Goal: Task Accomplishment & Management: Use online tool/utility

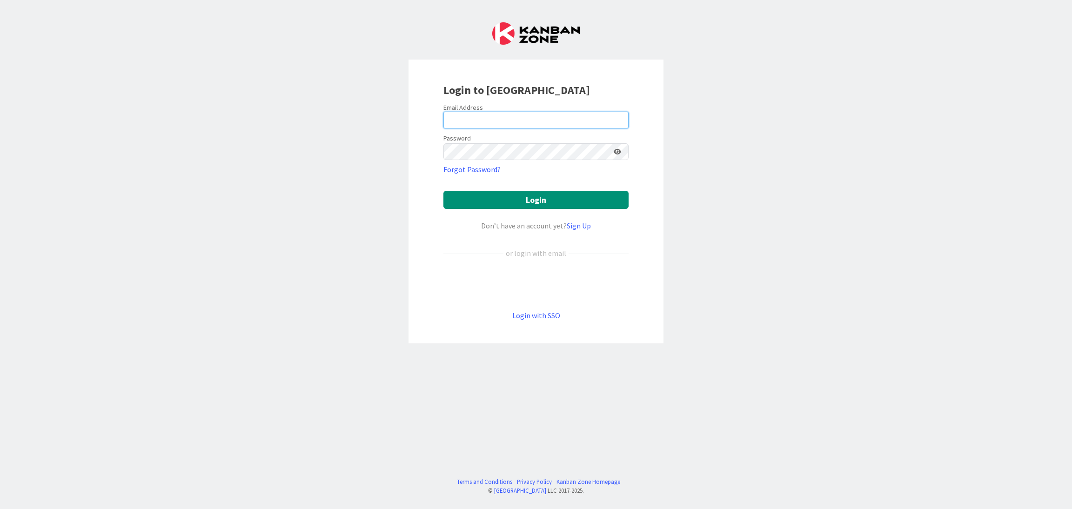
click at [471, 124] on input "email" at bounding box center [535, 120] width 185 height 17
click at [508, 203] on button "Login" at bounding box center [535, 200] width 185 height 18
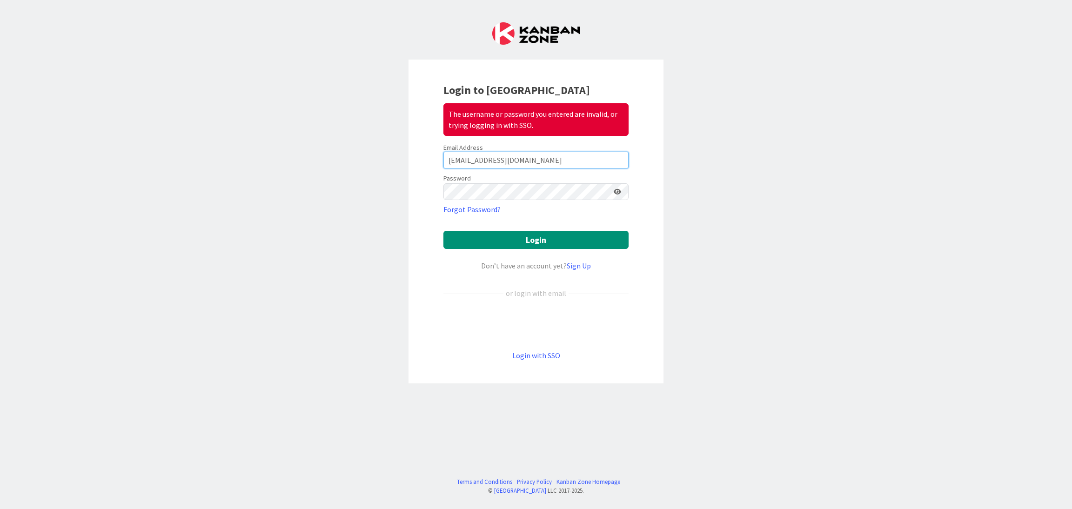
click at [548, 160] on input "[EMAIL_ADDRESS][DOMAIN_NAME]" at bounding box center [535, 160] width 185 height 17
drag, startPoint x: 489, startPoint y: 160, endPoint x: 478, endPoint y: 157, distance: 12.2
click at [478, 157] on input "[EMAIL_ADDRESS][DOMAIN_NAME]" at bounding box center [535, 160] width 185 height 17
click at [504, 160] on input "[EMAIL_ADDRESS][DOMAIN_NAME]" at bounding box center [535, 160] width 185 height 17
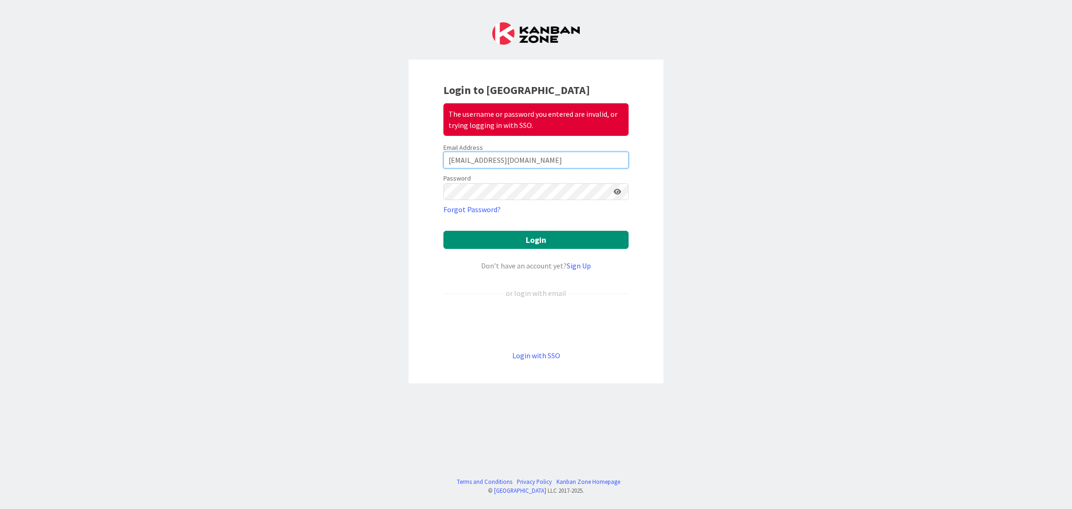
click at [504, 160] on input "[EMAIL_ADDRESS][DOMAIN_NAME]" at bounding box center [535, 160] width 185 height 17
type input "[EMAIL_ADDRESS][DOMAIN_NAME]"
click at [506, 250] on form "Email Address [EMAIL_ADDRESS][DOMAIN_NAME] Password Forgot Password? Login Don’…" at bounding box center [535, 252] width 185 height 218
click at [485, 234] on button "Login" at bounding box center [535, 240] width 185 height 18
click at [621, 189] on icon at bounding box center [617, 191] width 7 height 7
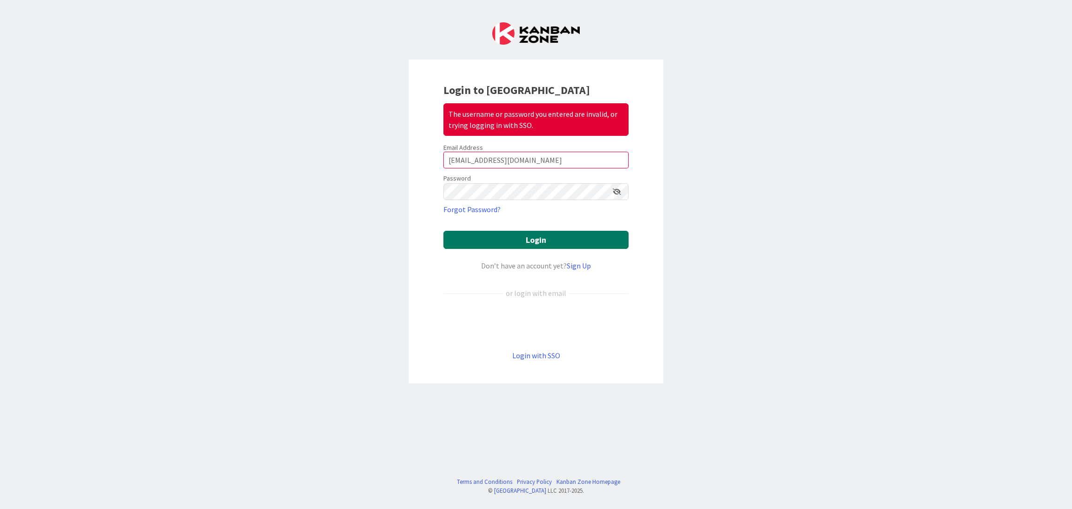
click at [537, 233] on button "Login" at bounding box center [535, 240] width 185 height 18
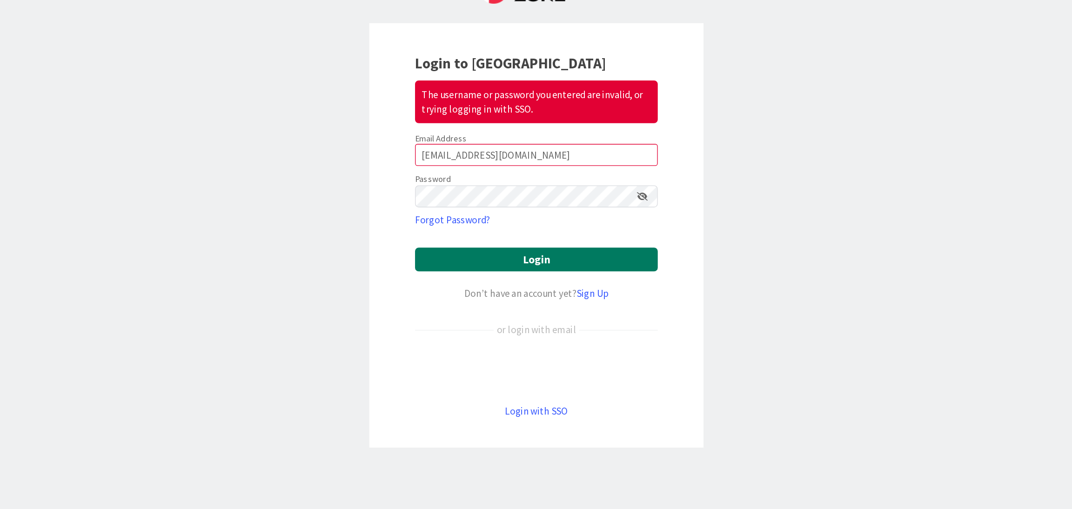
click at [537, 245] on button "Login" at bounding box center [535, 240] width 185 height 18
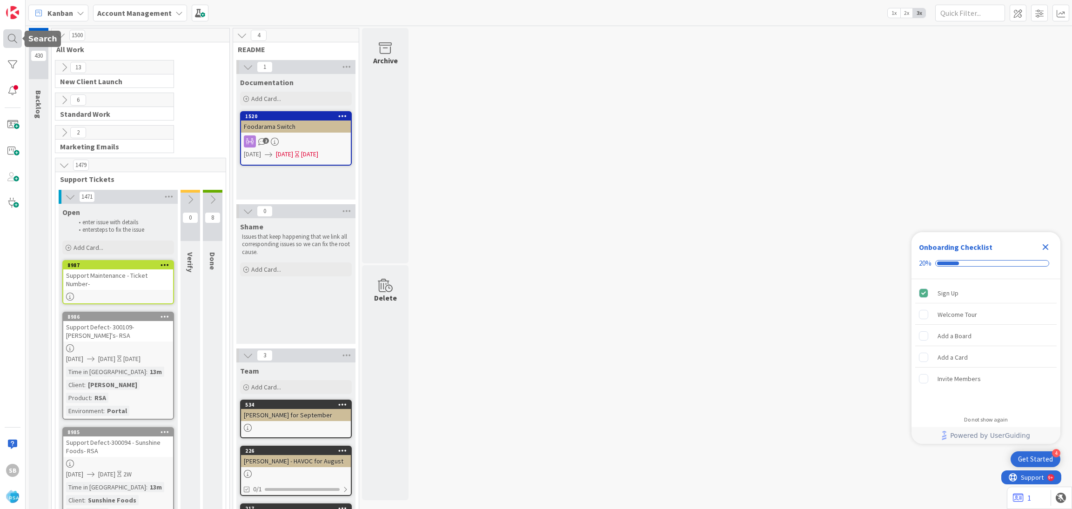
click at [13, 40] on div at bounding box center [12, 38] width 19 height 19
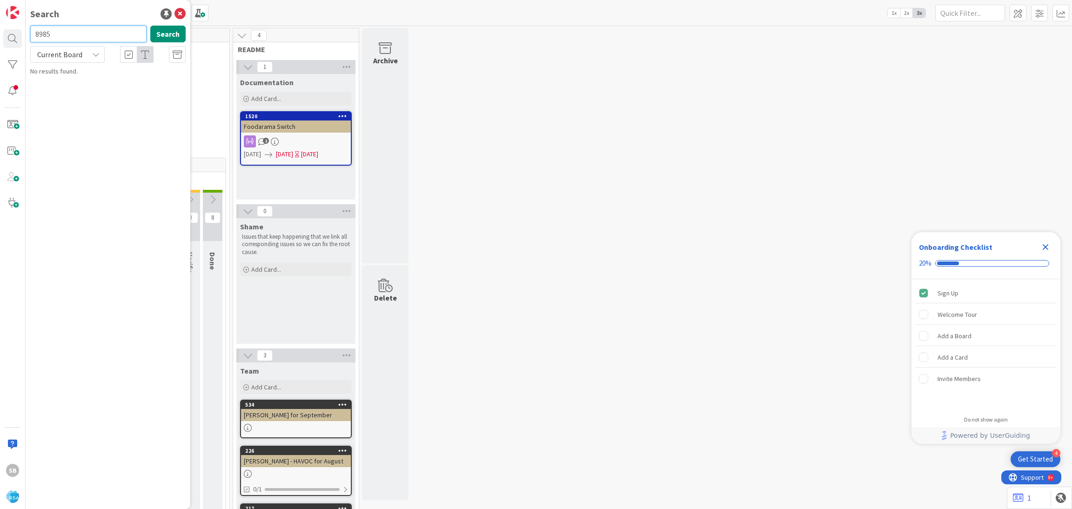
type input "8985"
click at [91, 65] on div "8985 Search Current Board Account Management › Open 8985 Support Defect-300094 …" at bounding box center [107, 63] width 155 height 74
click at [89, 70] on b "Account Management ›" at bounding box center [73, 72] width 60 height 7
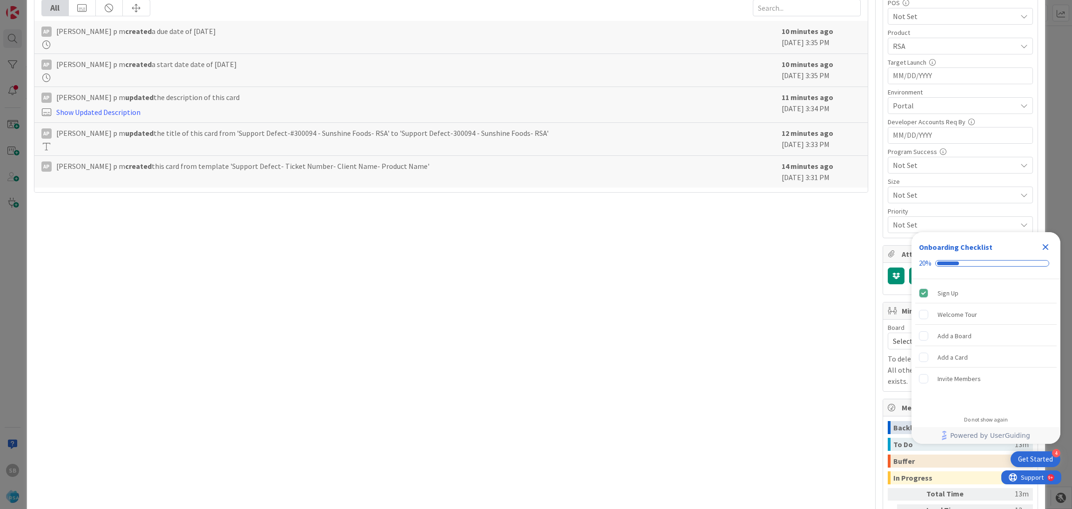
click at [1045, 246] on icon "Close Checklist" at bounding box center [1045, 246] width 11 height 11
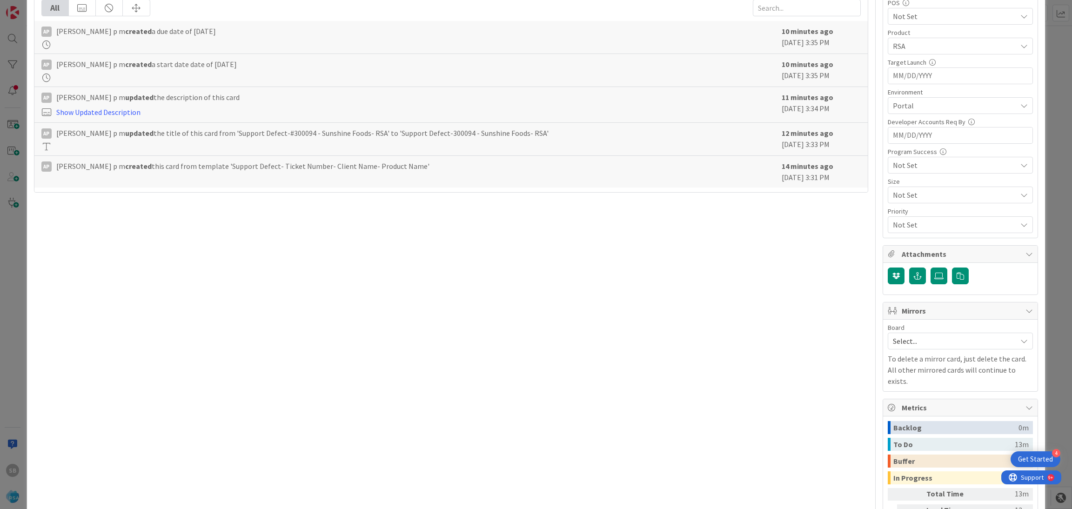
click at [916, 344] on span "Select..." at bounding box center [952, 340] width 119 height 13
click at [909, 398] on span "Software Development" at bounding box center [966, 401] width 123 height 14
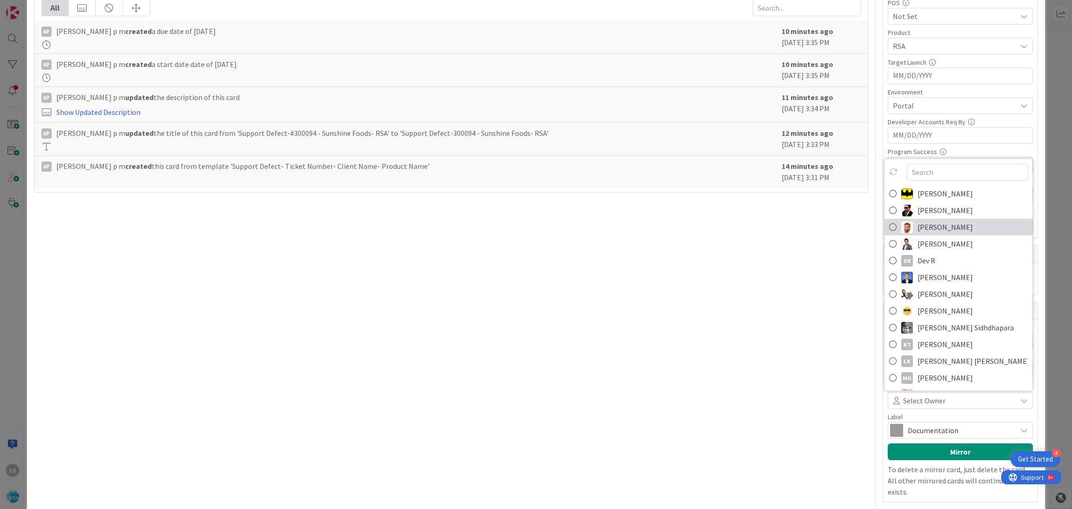
click at [921, 230] on span "[PERSON_NAME]" at bounding box center [944, 227] width 55 height 14
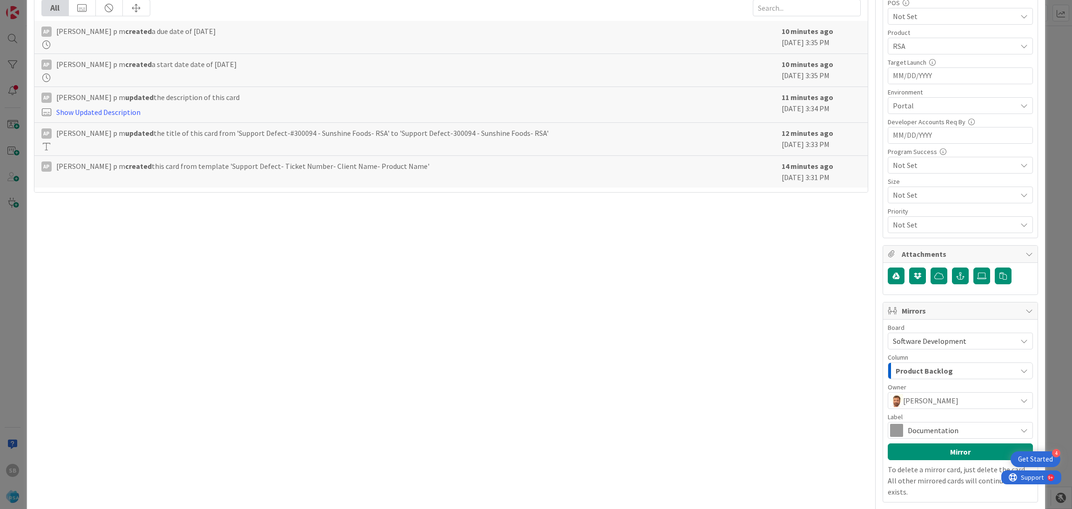
click at [919, 428] on span "Documentation" at bounding box center [960, 430] width 104 height 13
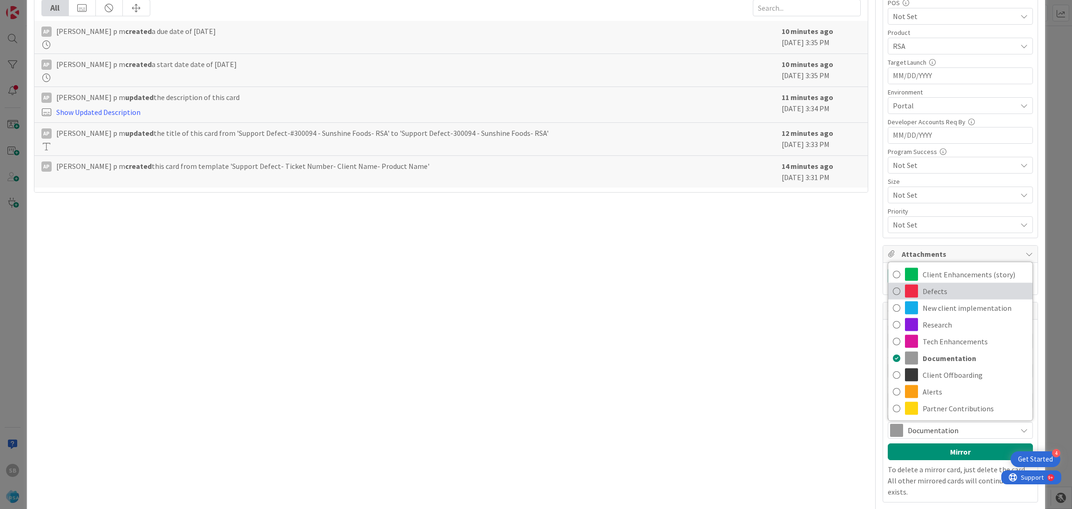
click at [937, 291] on span "Defects" at bounding box center [974, 291] width 105 height 14
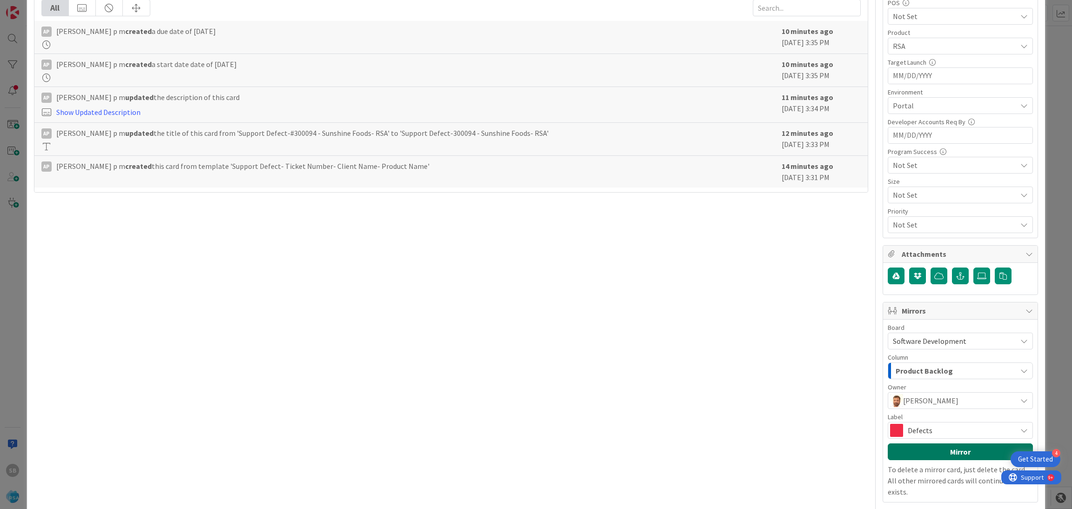
click at [926, 449] on button "Mirror" at bounding box center [960, 451] width 145 height 17
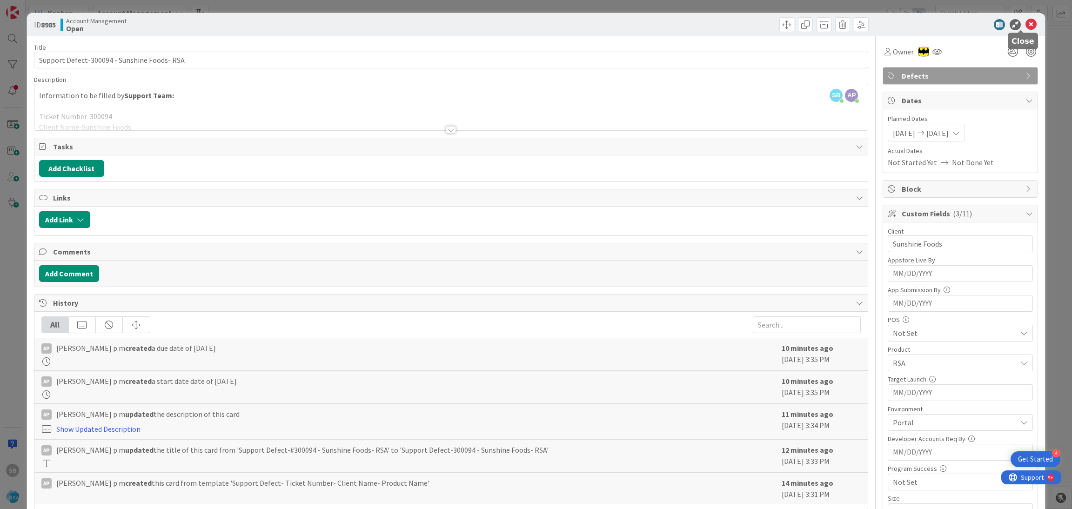
click at [1025, 22] on icon at bounding box center [1030, 24] width 11 height 11
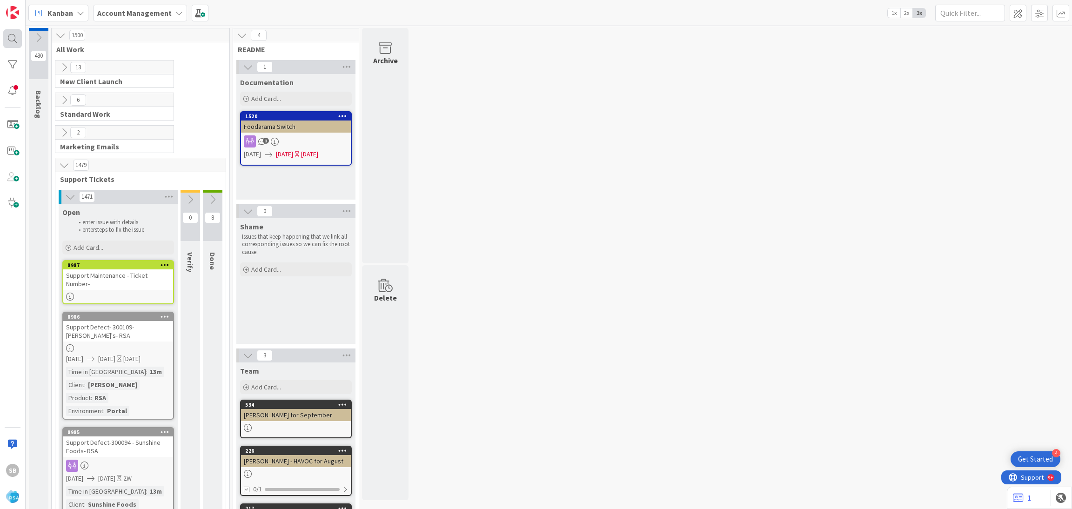
click at [16, 35] on div at bounding box center [12, 38] width 19 height 19
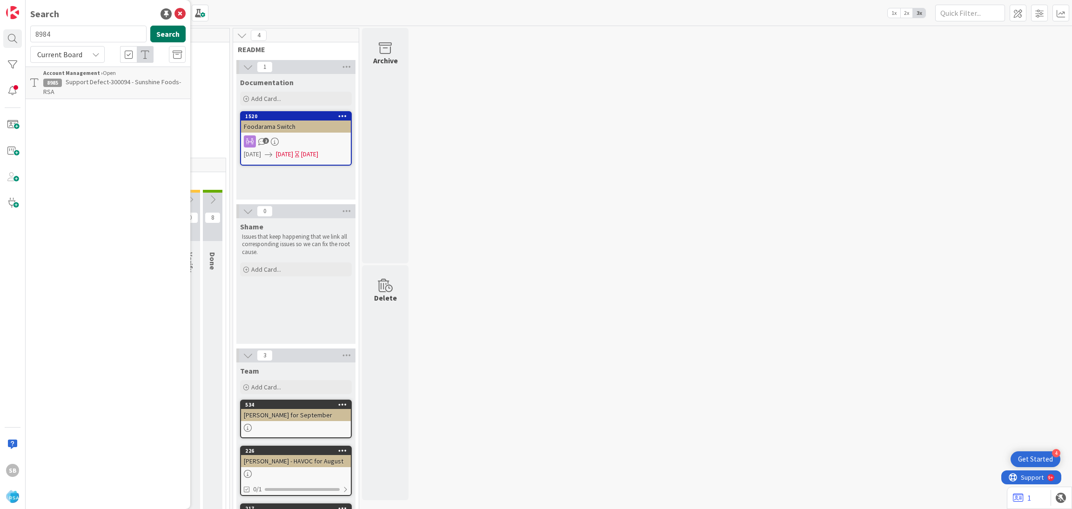
type input "8984"
click at [121, 81] on span "Support Defect- 299808- Bradfoard general Store- RSA" at bounding box center [103, 87] width 120 height 18
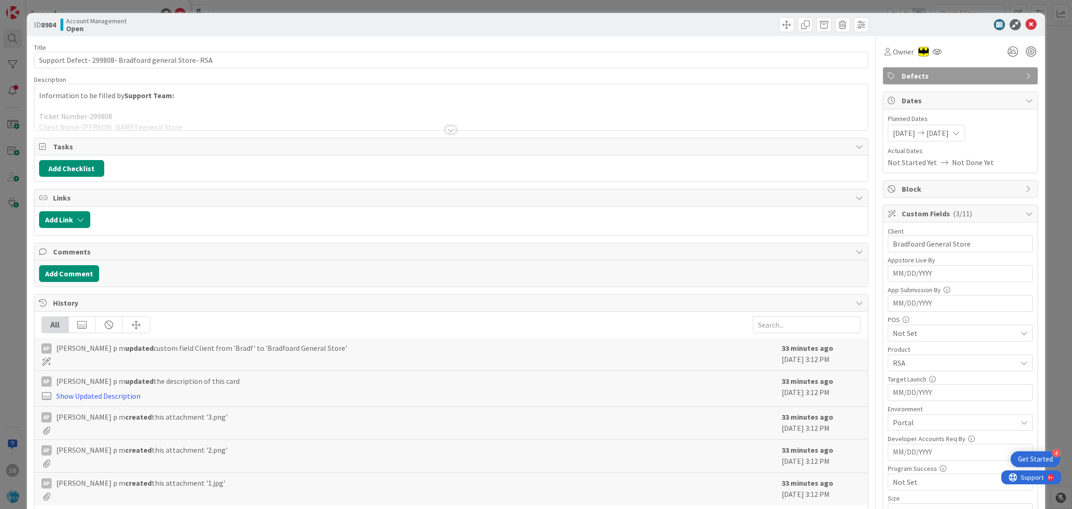
scroll to position [572, 0]
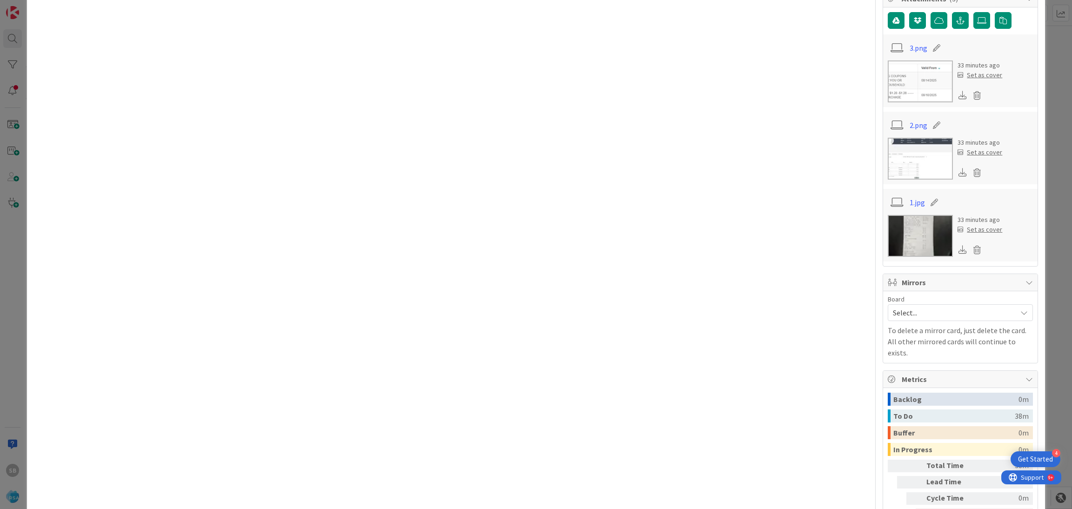
click at [914, 302] on div "Board" at bounding box center [960, 299] width 145 height 7
click at [907, 315] on span "Select..." at bounding box center [952, 312] width 119 height 13
click at [897, 381] on link "Software Development" at bounding box center [960, 373] width 144 height 17
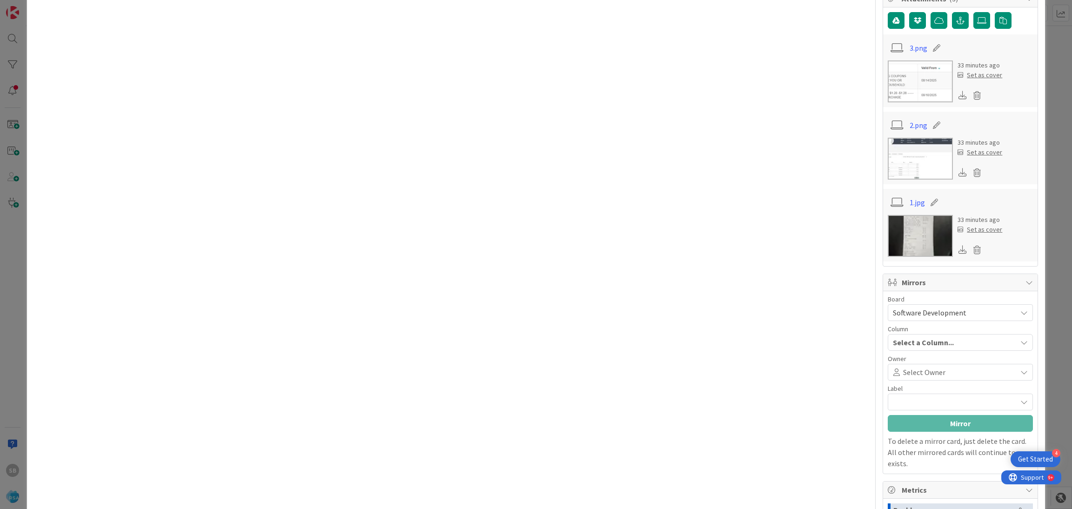
click at [897, 383] on div "Board Software Development Account Management Software Development Column Selec…" at bounding box center [960, 353] width 145 height 114
click at [908, 364] on div "Owner Select Owner" at bounding box center [960, 367] width 145 height 25
click at [905, 367] on div "Select Owner" at bounding box center [960, 372] width 145 height 17
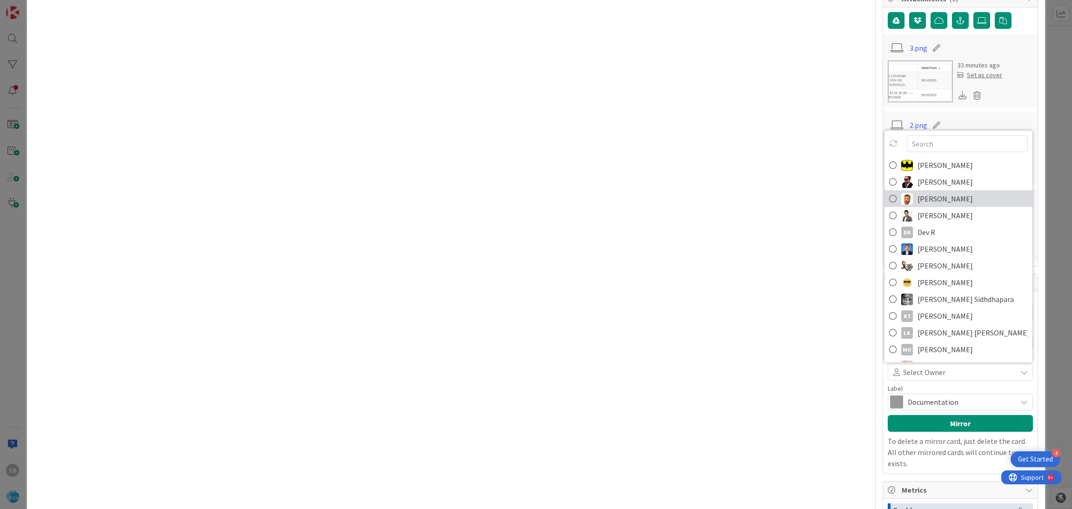
click at [917, 200] on span "[PERSON_NAME]" at bounding box center [944, 199] width 55 height 14
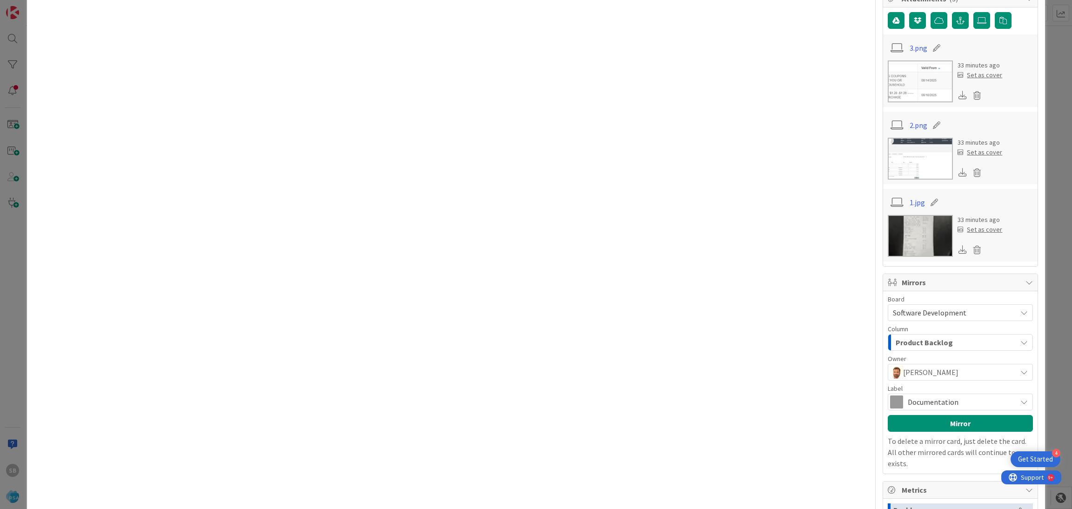
click at [909, 403] on span "Documentation" at bounding box center [960, 401] width 104 height 13
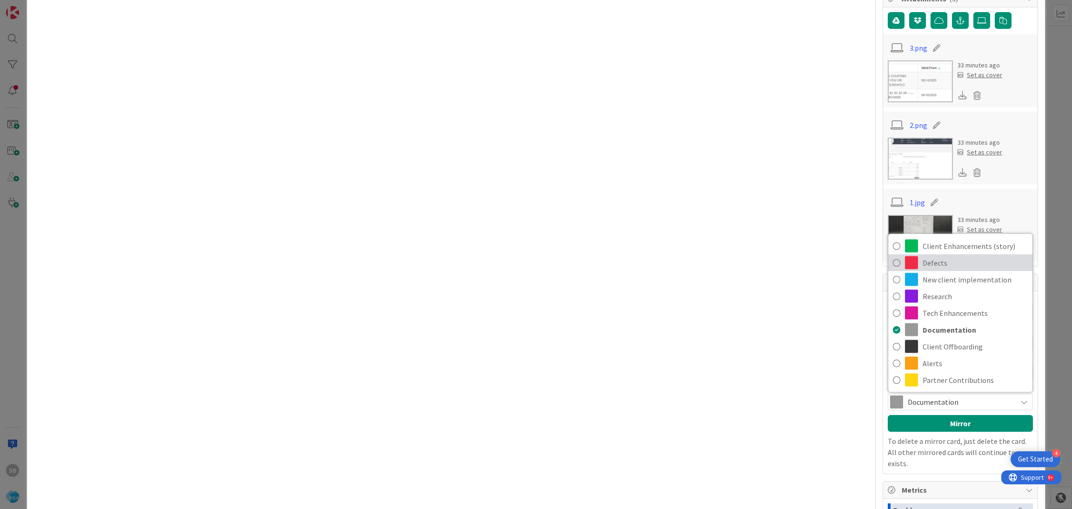
click at [931, 261] on span "Defects" at bounding box center [974, 263] width 105 height 14
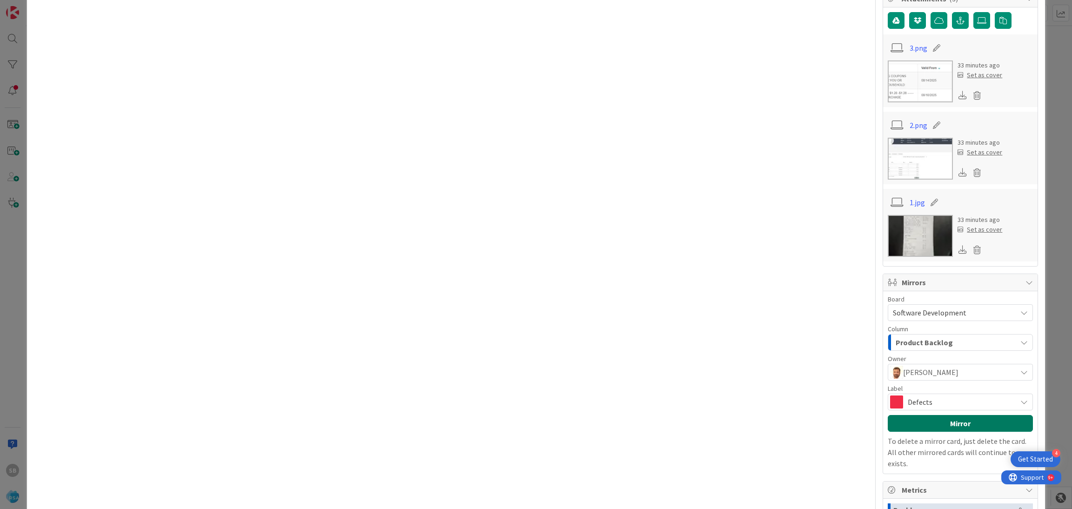
click at [919, 429] on button "Mirror" at bounding box center [960, 423] width 145 height 17
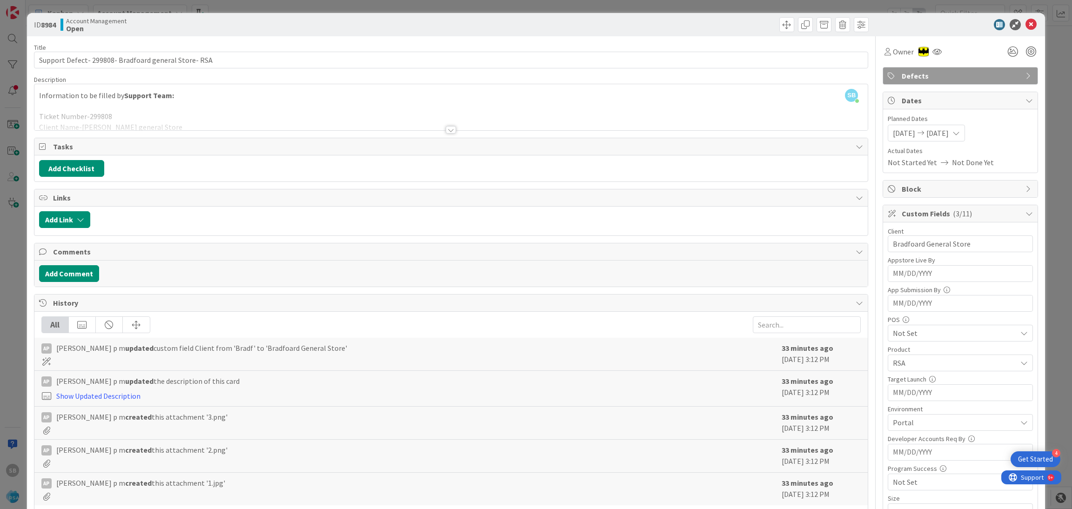
click at [1027, 23] on div at bounding box center [955, 24] width 165 height 11
click at [1025, 25] on icon at bounding box center [1030, 24] width 11 height 11
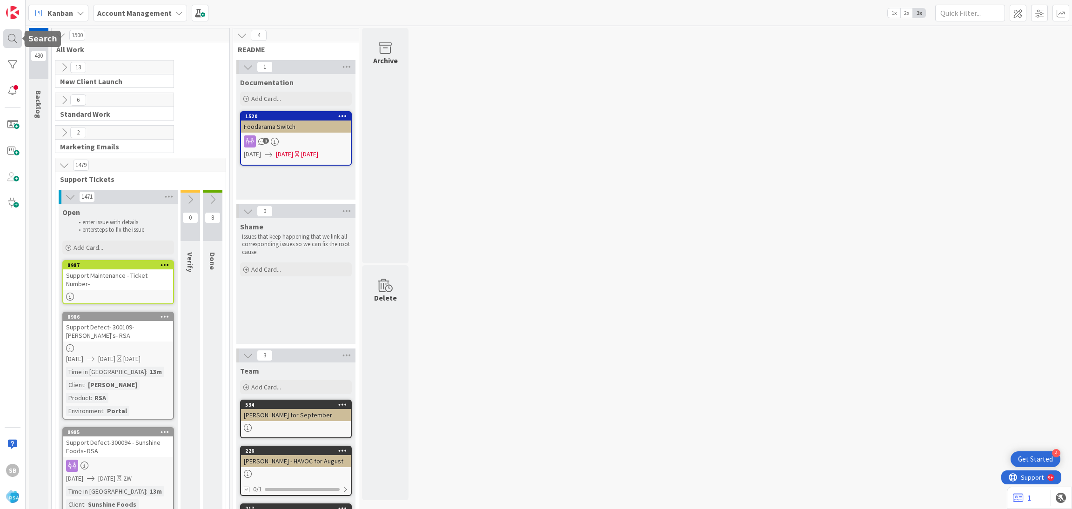
click at [11, 37] on div at bounding box center [12, 38] width 19 height 19
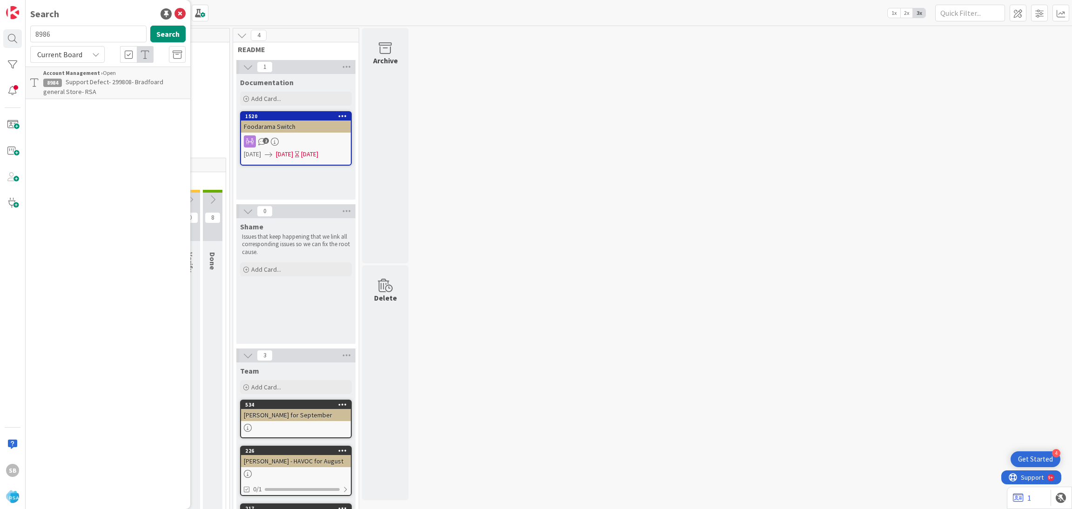
type input "8986"
click at [109, 82] on span "Support Defect- 300109- [PERSON_NAME]'s- RSA" at bounding box center [88, 87] width 90 height 18
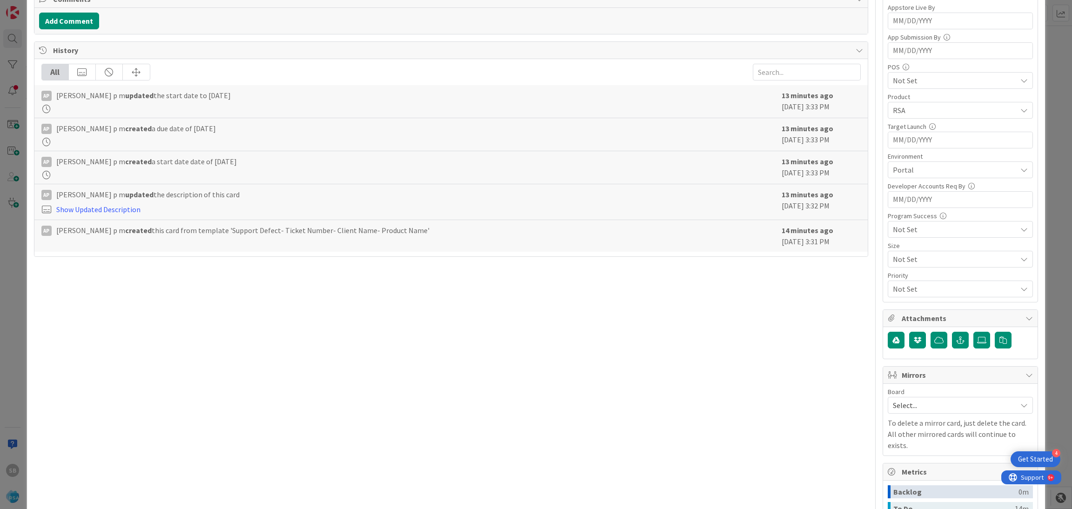
scroll to position [394, 0]
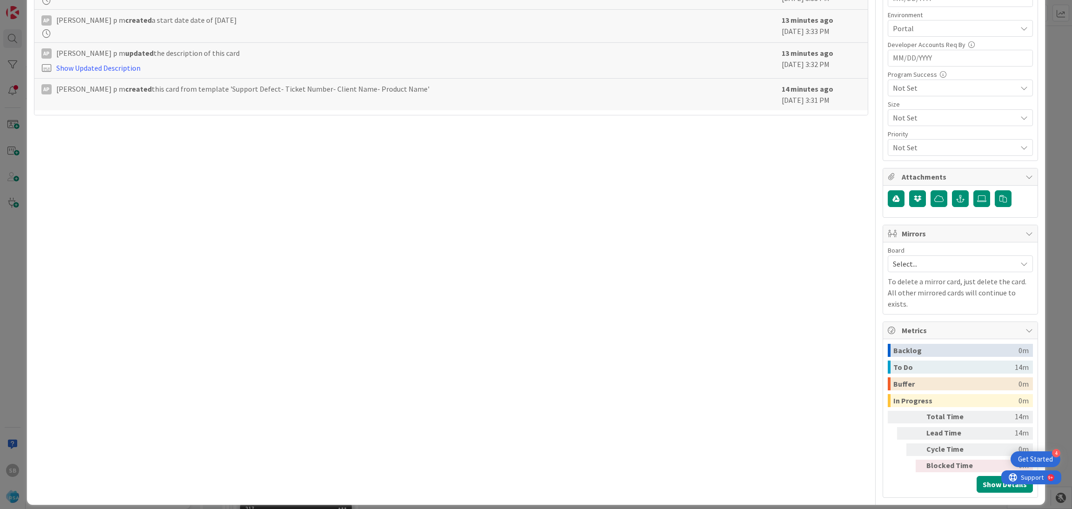
click at [915, 267] on span "Select..." at bounding box center [952, 263] width 119 height 13
click at [914, 323] on span "Software Development" at bounding box center [966, 324] width 123 height 14
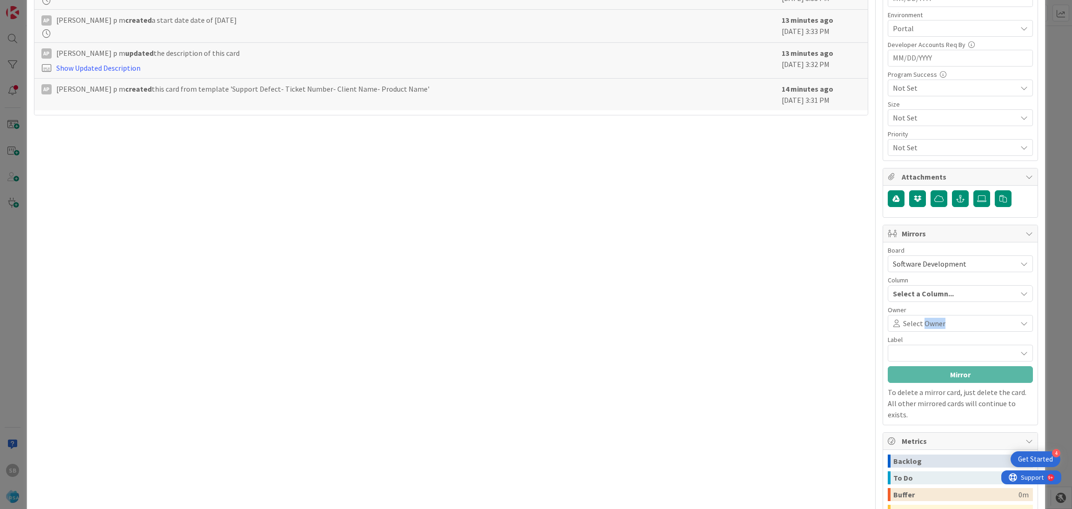
click at [914, 323] on span "Select Owner" at bounding box center [924, 323] width 42 height 11
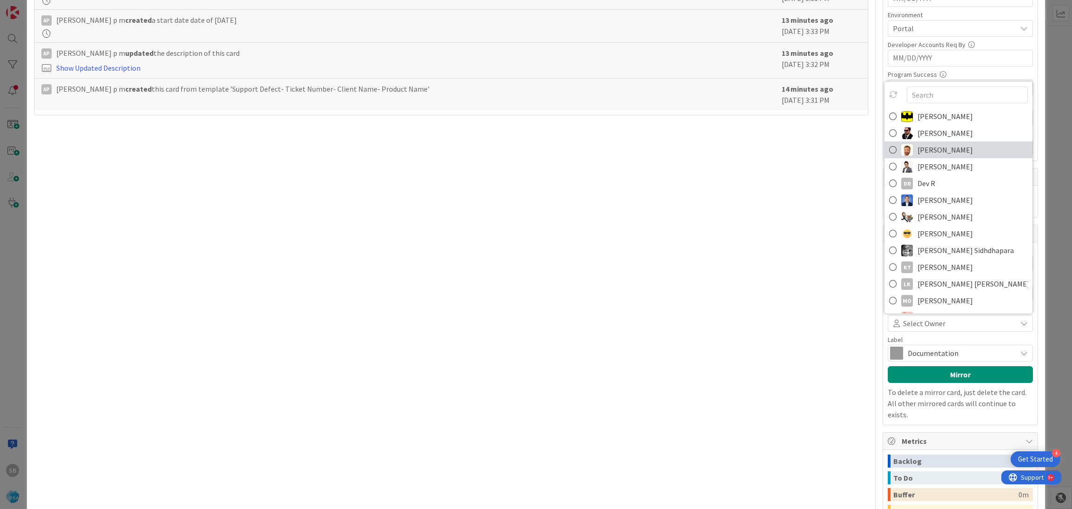
click at [914, 143] on link "[PERSON_NAME]" at bounding box center [958, 149] width 148 height 17
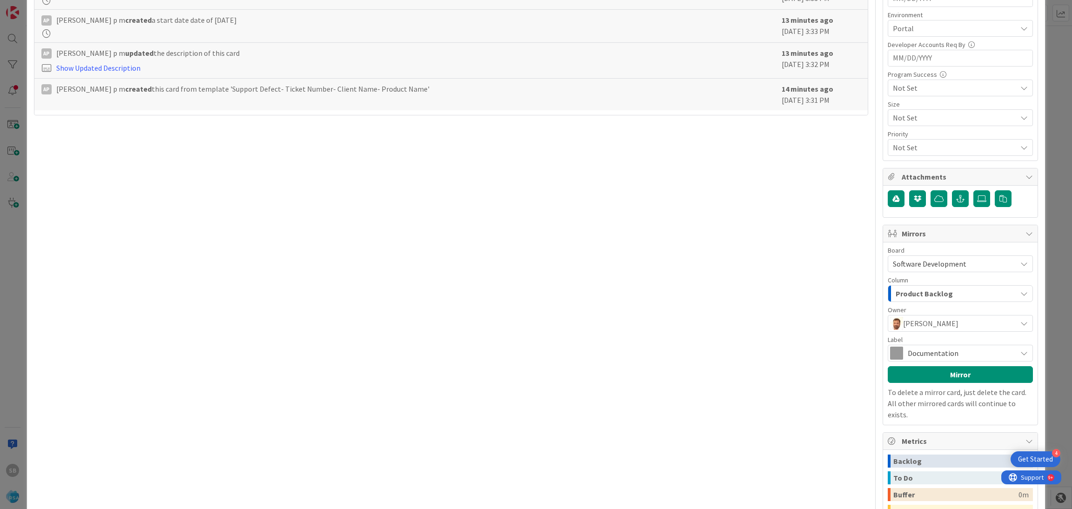
click at [911, 347] on div "Documentation" at bounding box center [960, 353] width 145 height 17
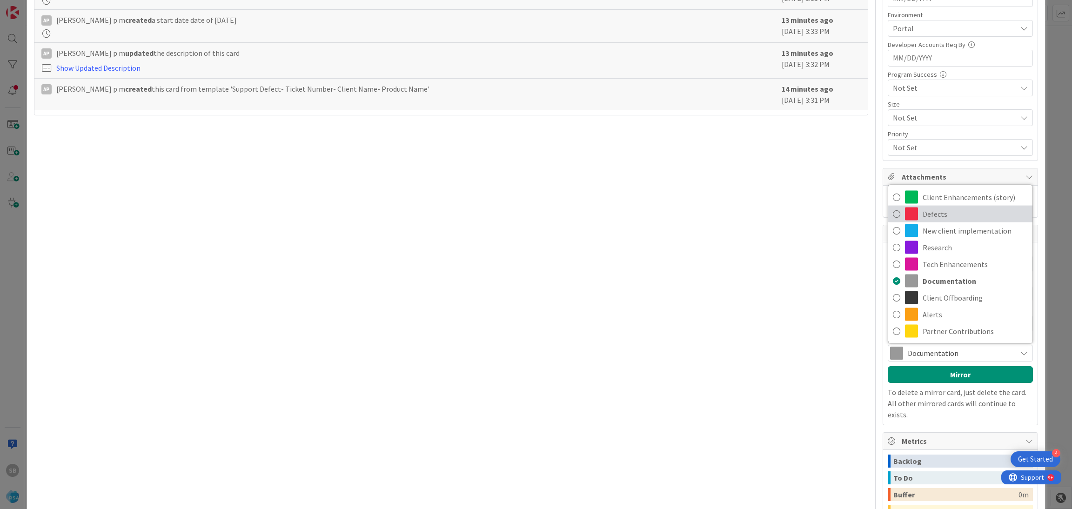
click at [925, 213] on span "Defects" at bounding box center [974, 214] width 105 height 14
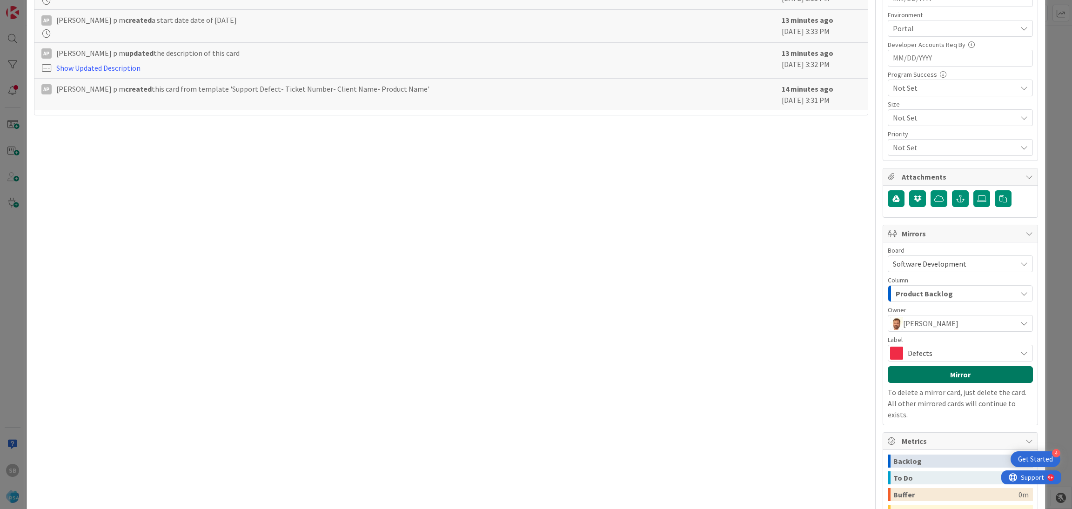
click at [930, 374] on button "Mirror" at bounding box center [960, 374] width 145 height 17
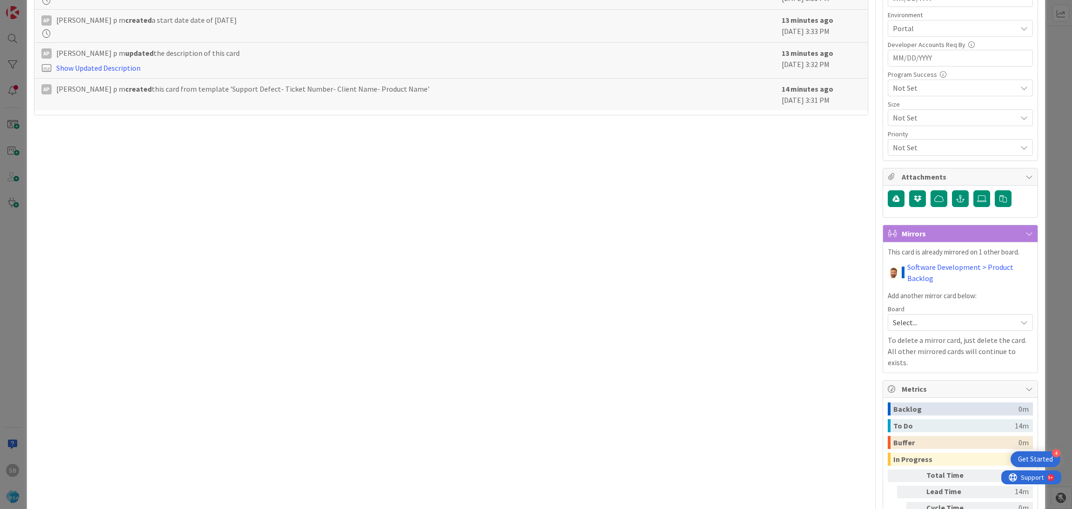
scroll to position [0, 0]
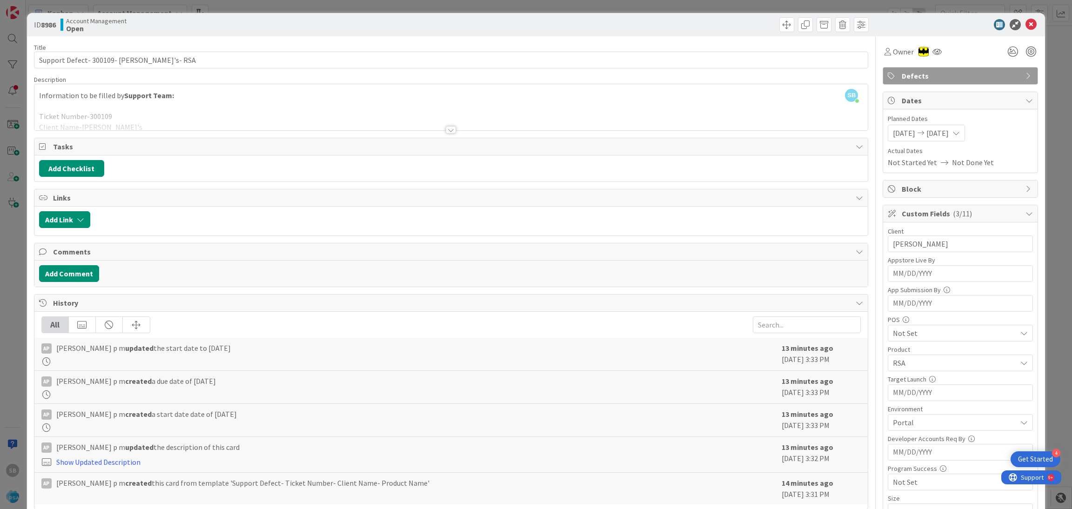
click at [1025, 29] on icon at bounding box center [1030, 24] width 11 height 11
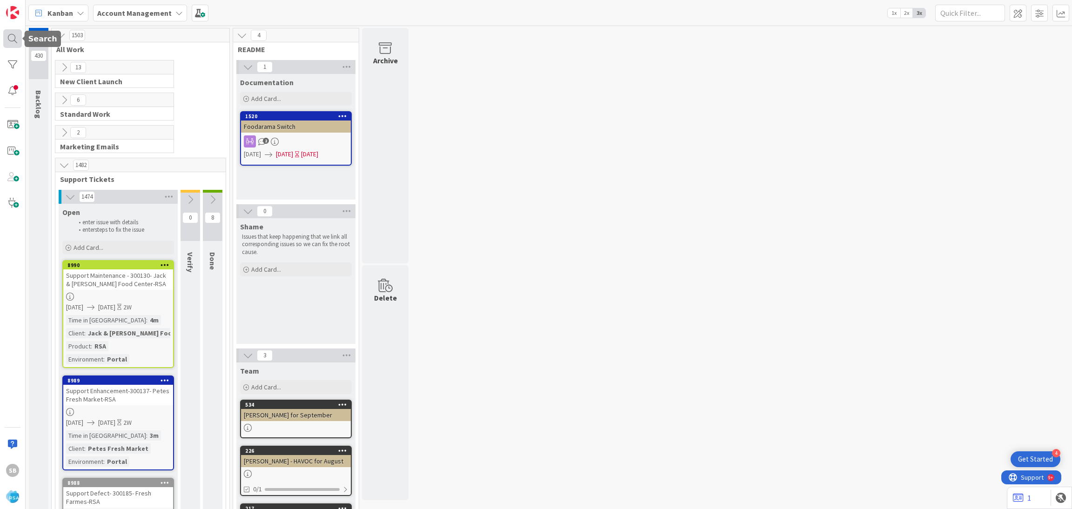
click at [12, 40] on div at bounding box center [12, 38] width 19 height 19
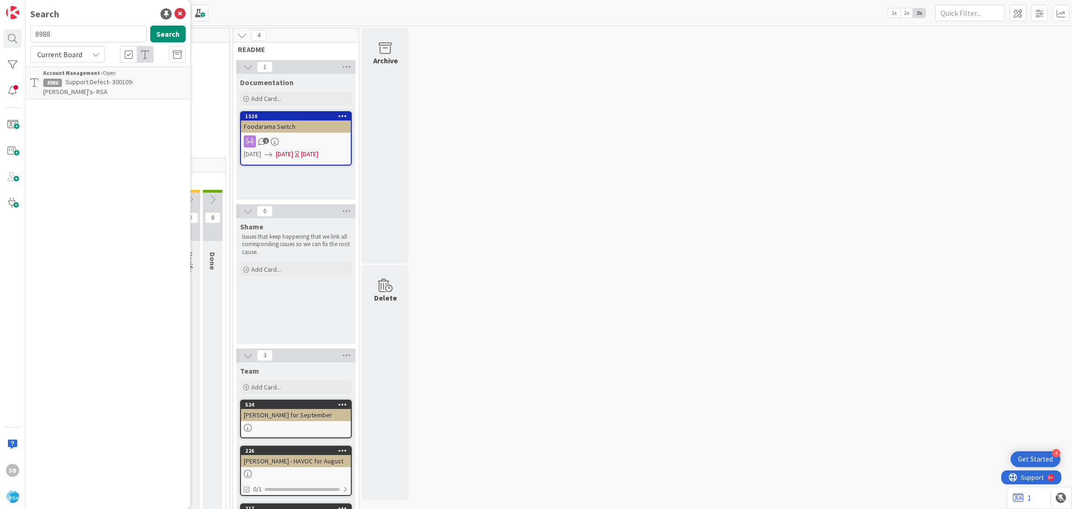
type input "8988"
click at [99, 82] on span "Support Defect- 300185- Fresh Farmes-RSA" at bounding box center [109, 87] width 132 height 18
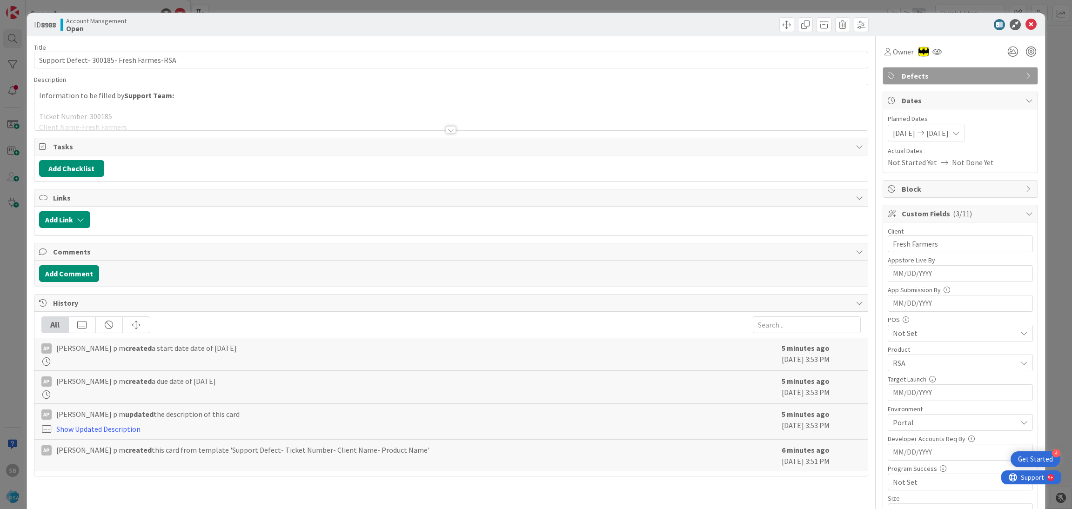
scroll to position [394, 0]
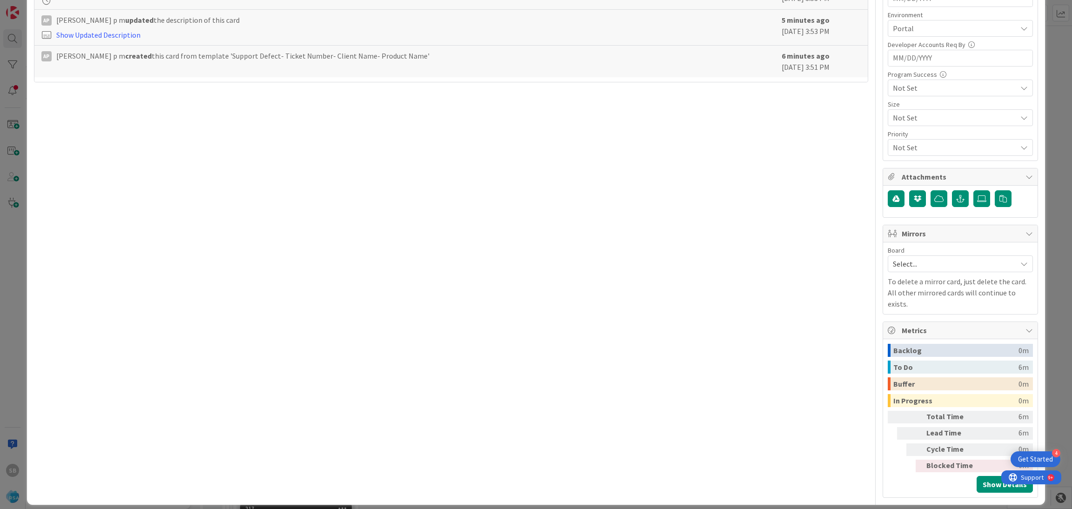
click at [922, 262] on span "Select..." at bounding box center [952, 263] width 119 height 13
click at [905, 325] on span "Software Development" at bounding box center [966, 324] width 123 height 14
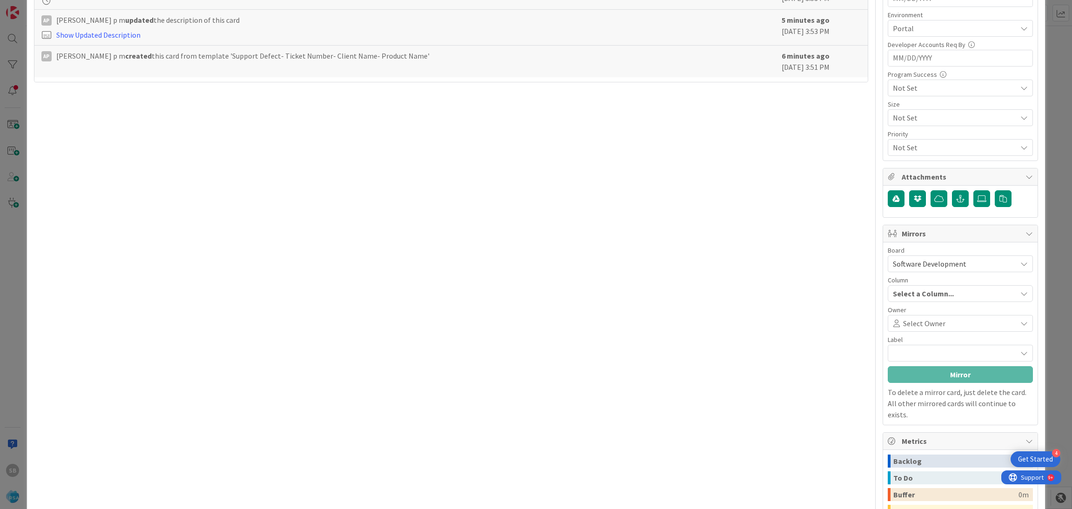
click at [904, 325] on span "Select Owner" at bounding box center [924, 323] width 42 height 11
click at [894, 343] on div "Label" at bounding box center [960, 339] width 145 height 7
click at [892, 343] on span "Label" at bounding box center [895, 339] width 15 height 7
click at [940, 360] on span "Documentation" at bounding box center [960, 353] width 104 height 13
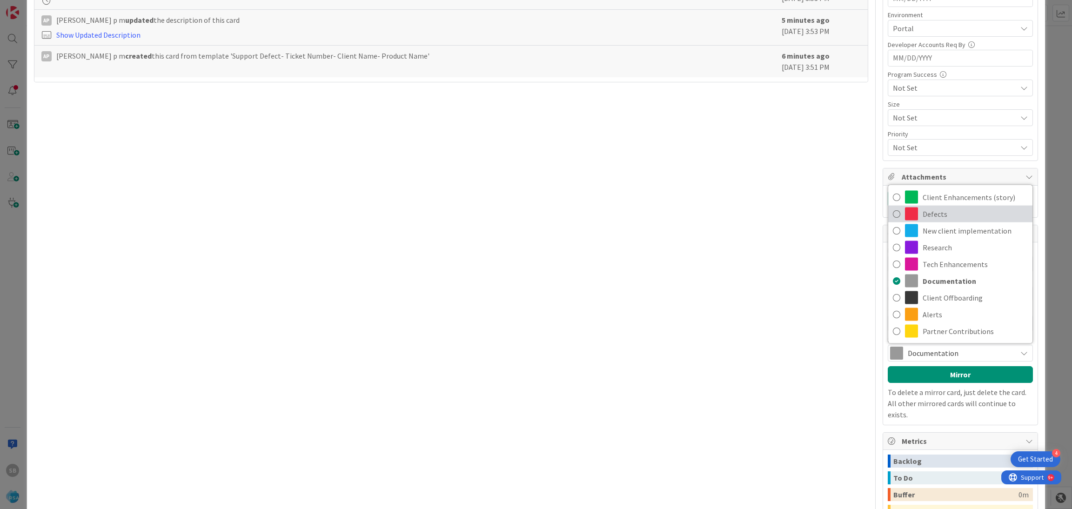
click at [922, 216] on span "Defects" at bounding box center [974, 214] width 105 height 14
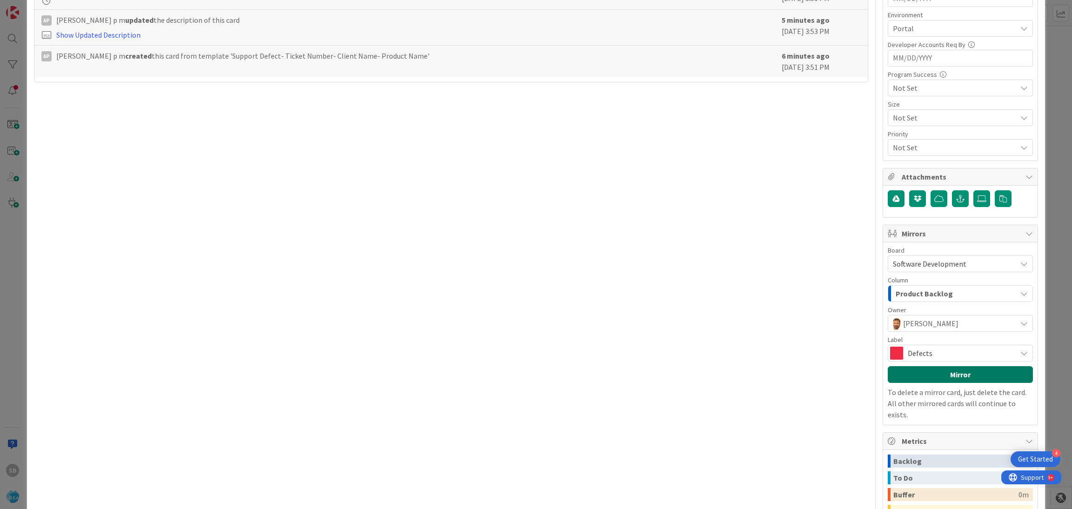
click at [940, 369] on button "Mirror" at bounding box center [960, 374] width 145 height 17
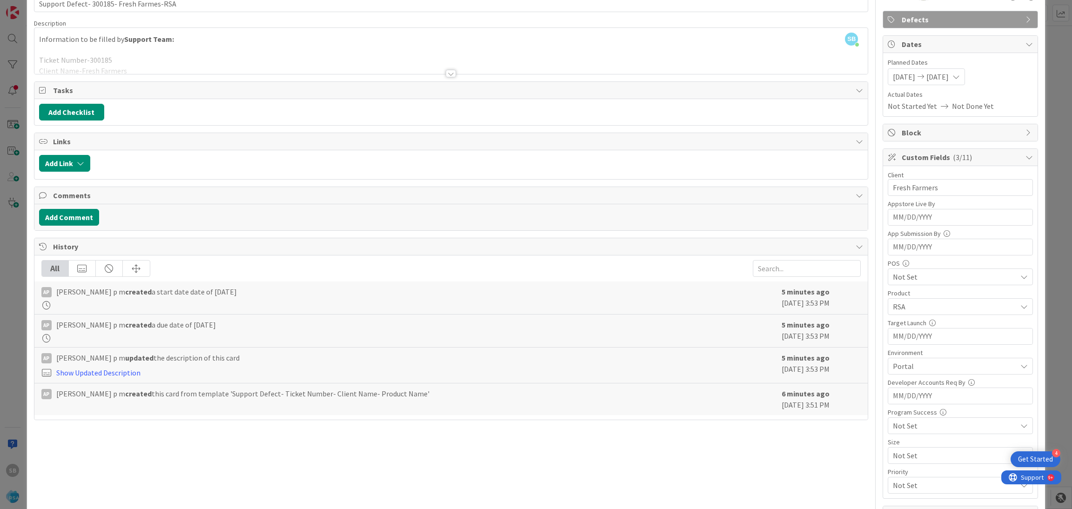
scroll to position [0, 0]
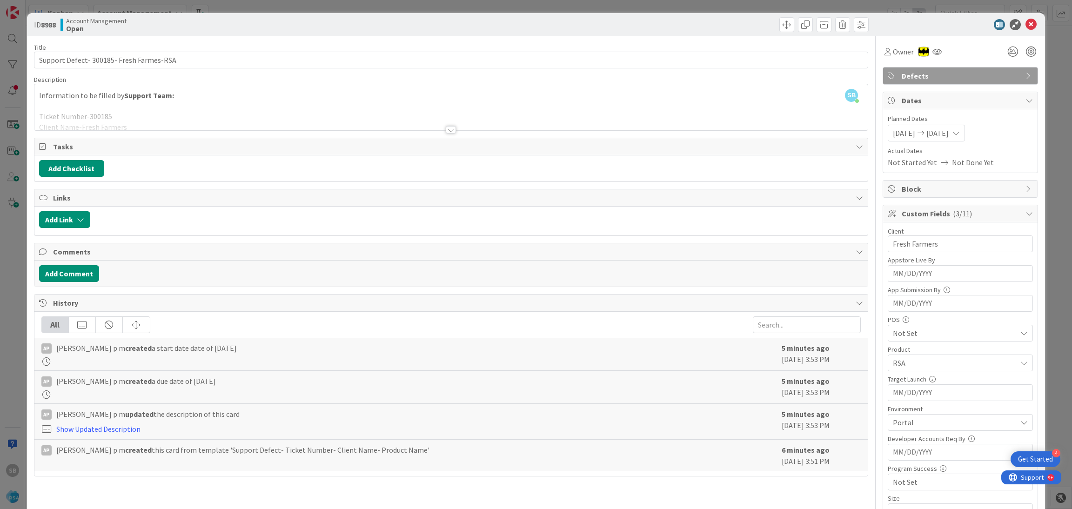
click at [1025, 22] on icon at bounding box center [1030, 24] width 11 height 11
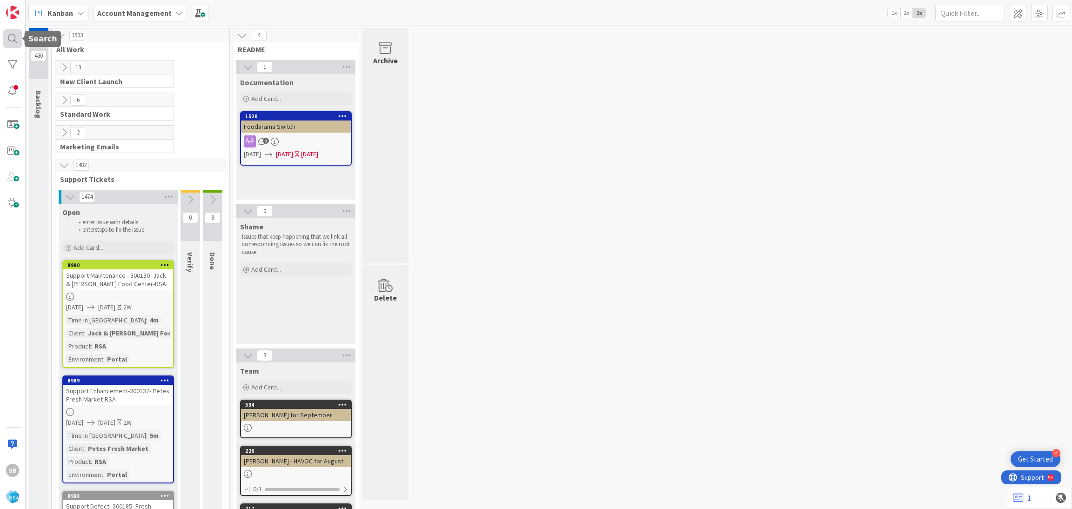
click at [7, 39] on div at bounding box center [12, 38] width 19 height 19
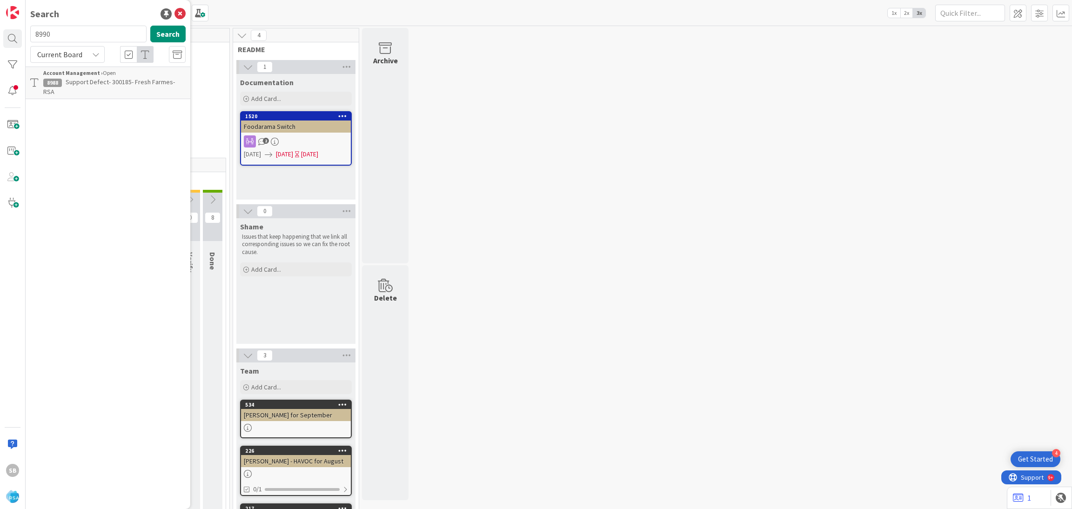
type input "8990"
click at [105, 84] on span "Support Maintenance - 300130- Jack & [PERSON_NAME] Food Center-RSA" at bounding box center [107, 87] width 128 height 18
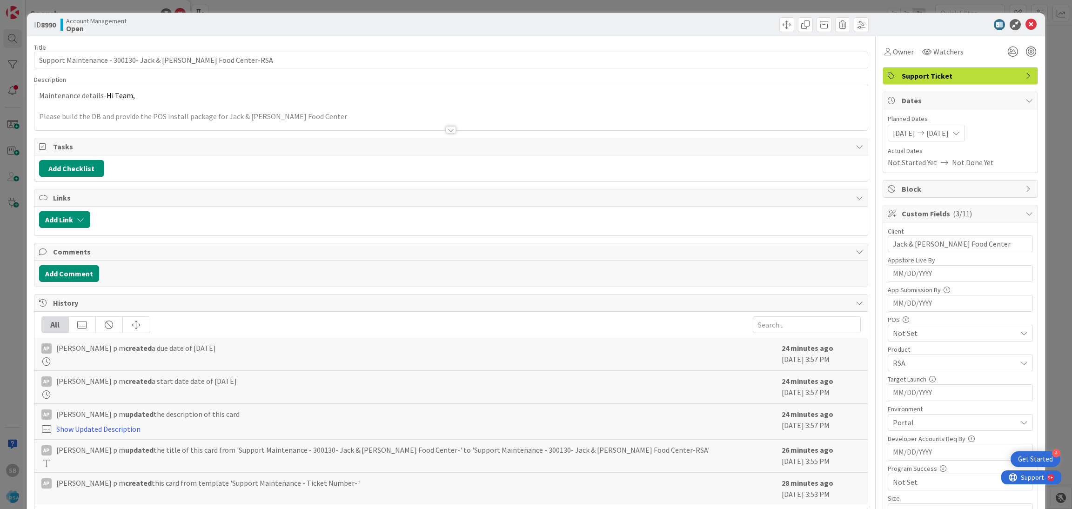
scroll to position [394, 0]
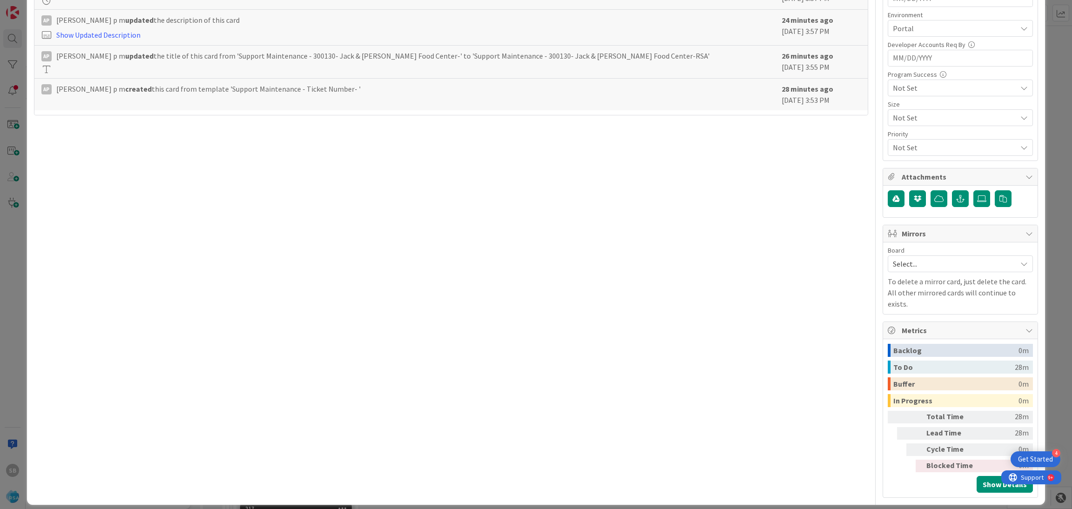
click at [919, 263] on span "Select..." at bounding box center [952, 263] width 119 height 13
click at [905, 325] on span "Software Development" at bounding box center [966, 324] width 123 height 14
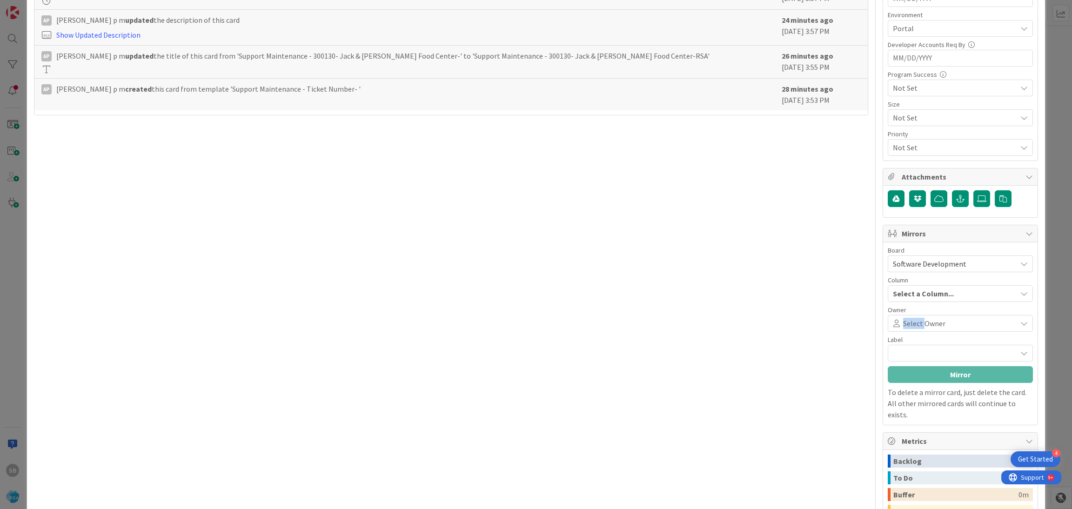
click at [903, 325] on span "Select Owner" at bounding box center [924, 323] width 42 height 11
click at [908, 360] on span "Partner Contributions" at bounding box center [960, 353] width 104 height 13
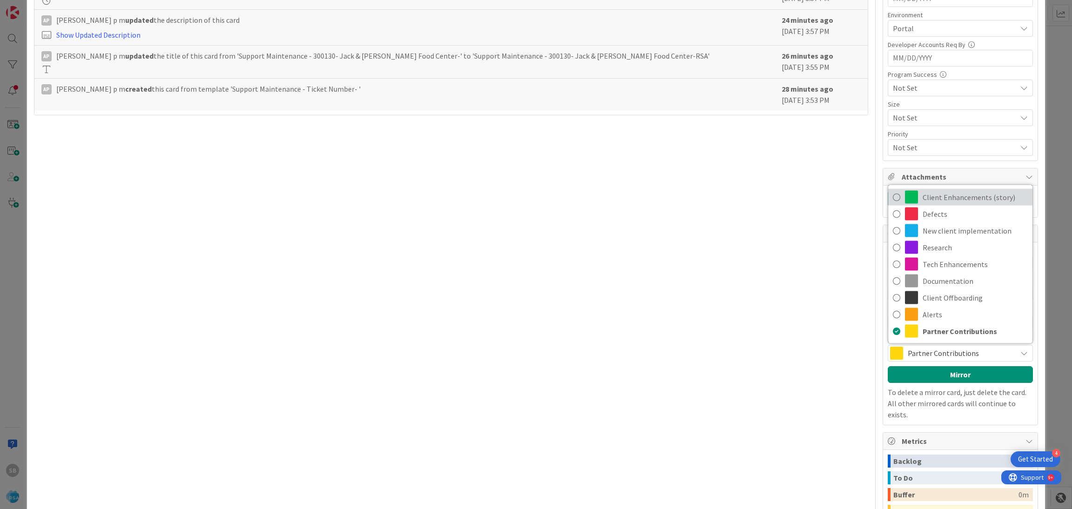
click at [940, 198] on span "Client Enhancements (story)" at bounding box center [974, 197] width 105 height 14
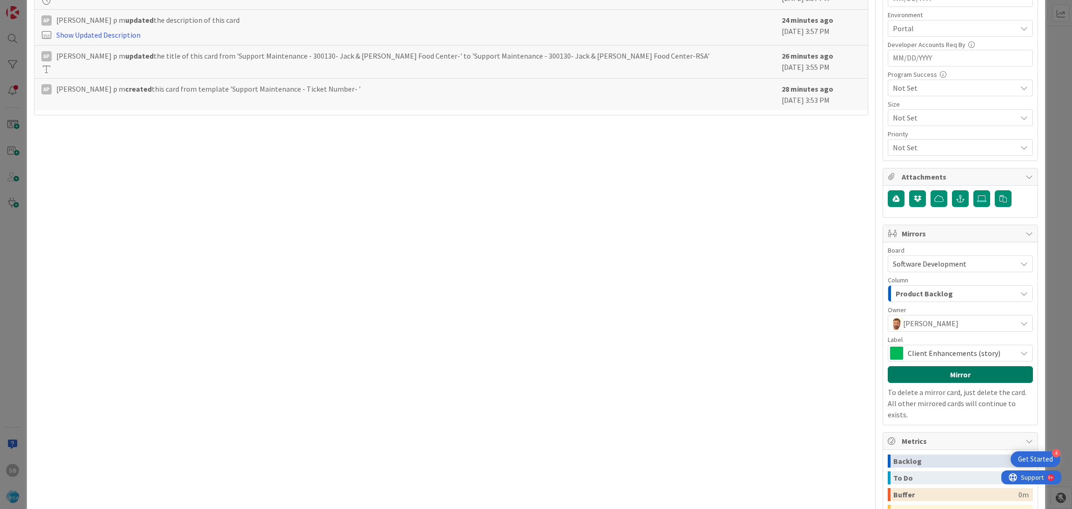
click at [924, 376] on button "Mirror" at bounding box center [960, 374] width 145 height 17
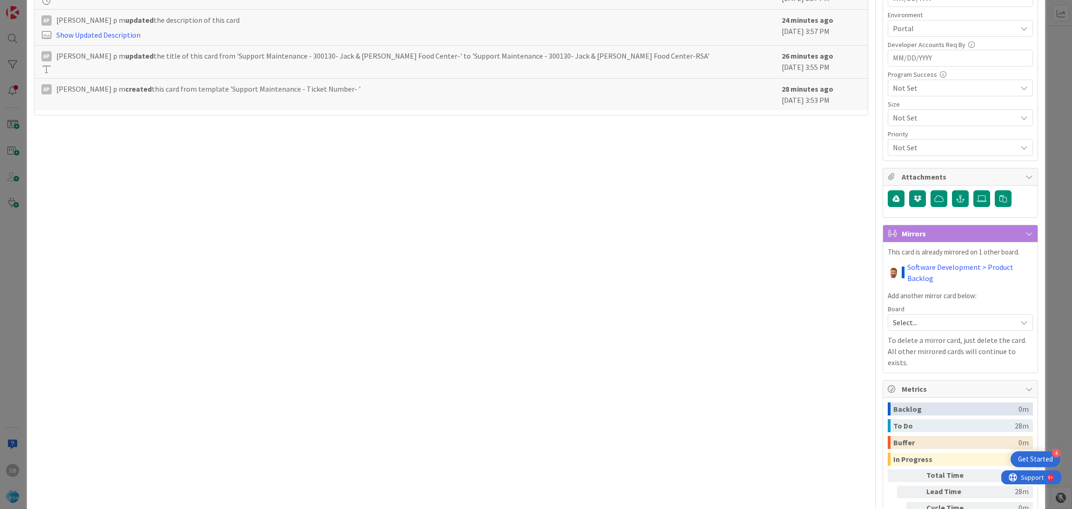
scroll to position [0, 0]
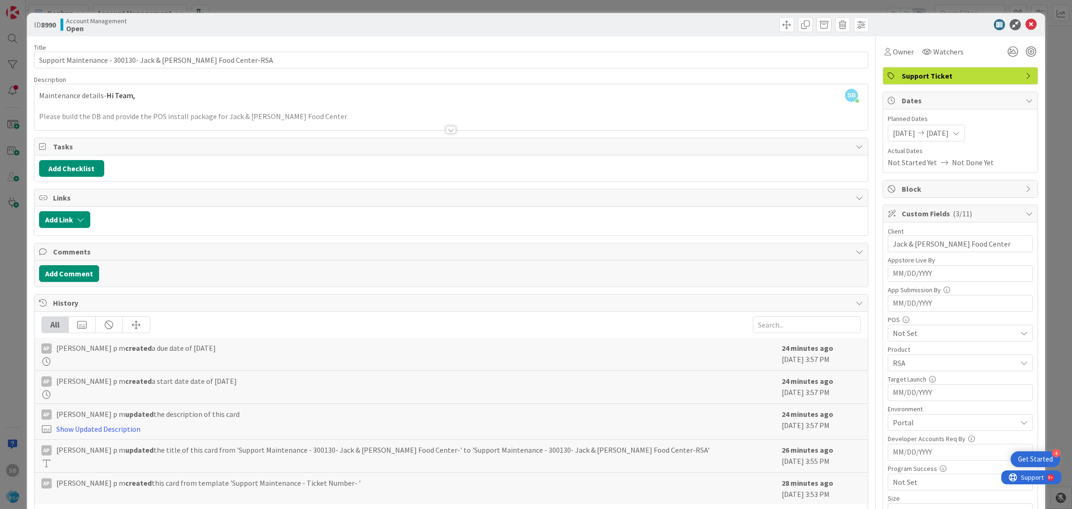
click at [1019, 31] on div "ID 8990 Account Management Open" at bounding box center [536, 24] width 1018 height 23
click at [1025, 19] on icon at bounding box center [1030, 24] width 11 height 11
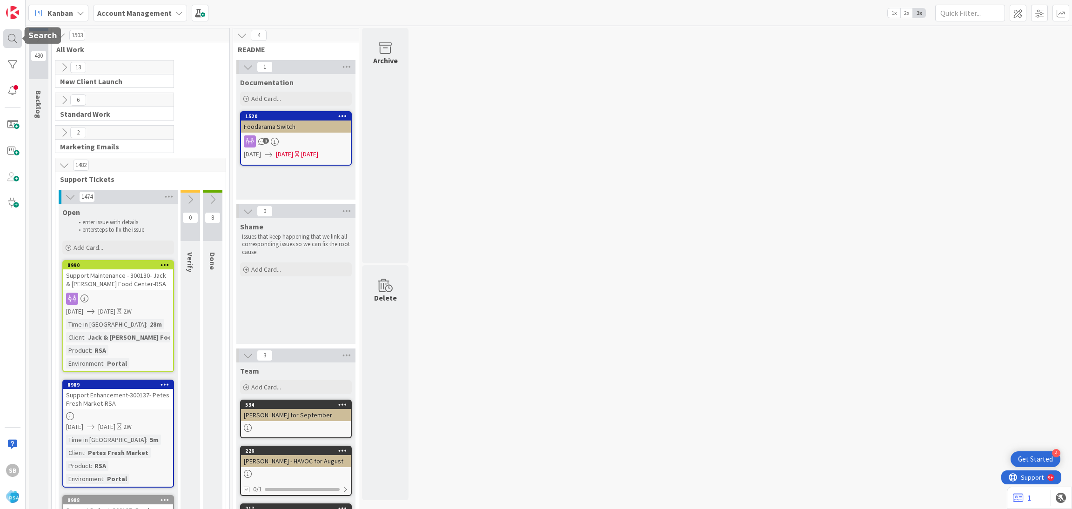
click at [7, 39] on div at bounding box center [12, 38] width 19 height 19
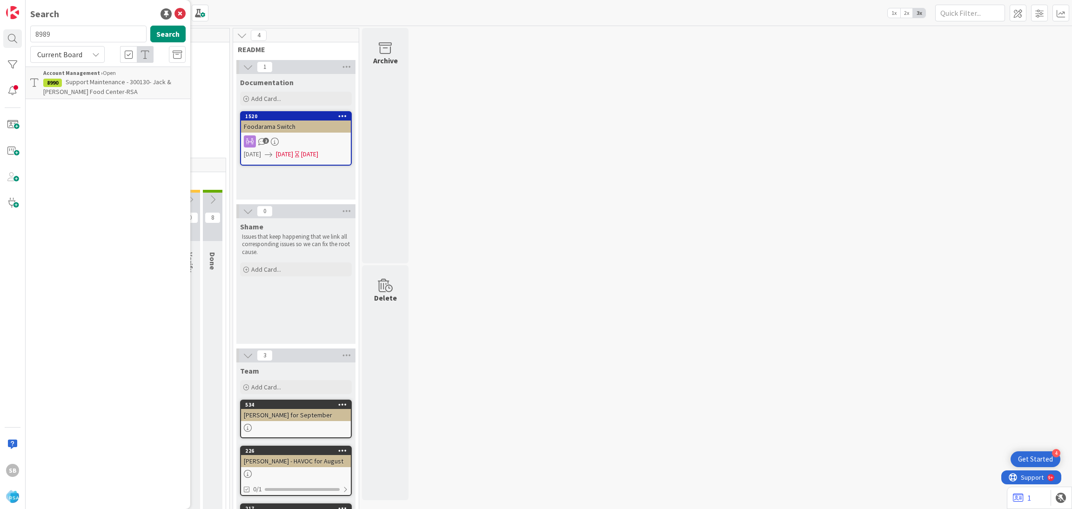
type input "8989"
click at [129, 76] on div "Account Management › Open" at bounding box center [114, 73] width 142 height 8
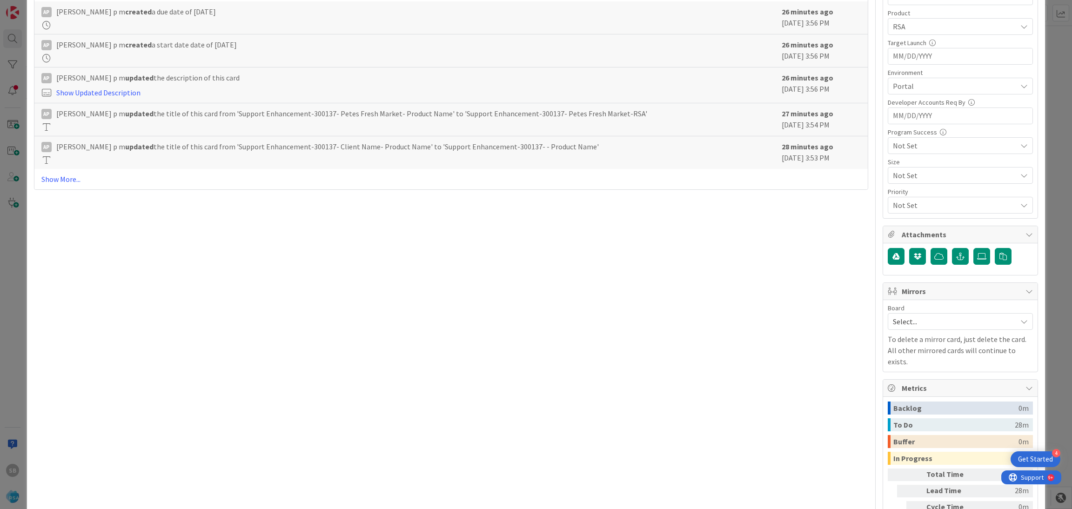
scroll to position [352, 0]
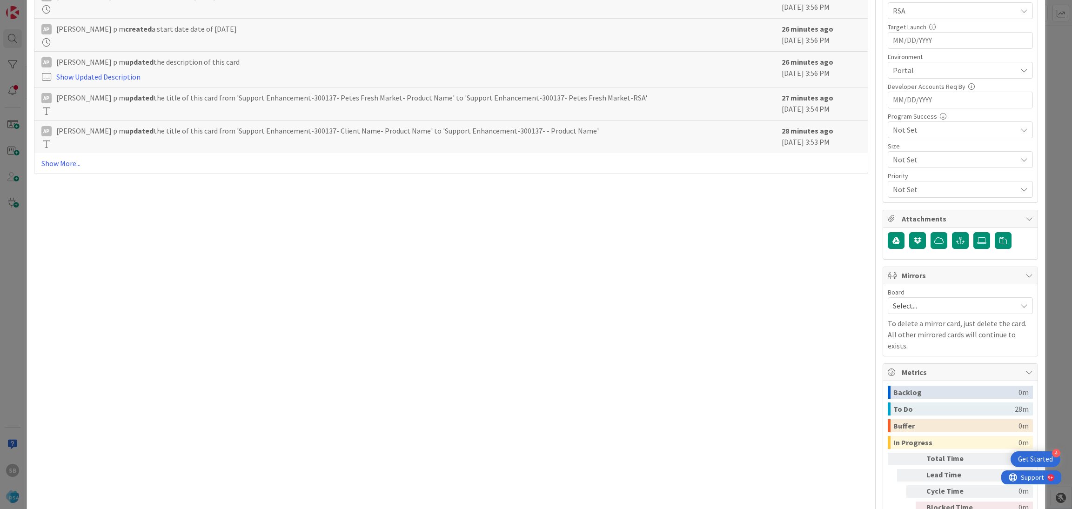
click at [924, 318] on div "Board Select... To delete a mirror card, just delete the card. All other mirror…" at bounding box center [960, 320] width 145 height 62
click at [905, 307] on span "Select..." at bounding box center [952, 305] width 119 height 13
click at [905, 373] on span "Software Development" at bounding box center [966, 366] width 123 height 14
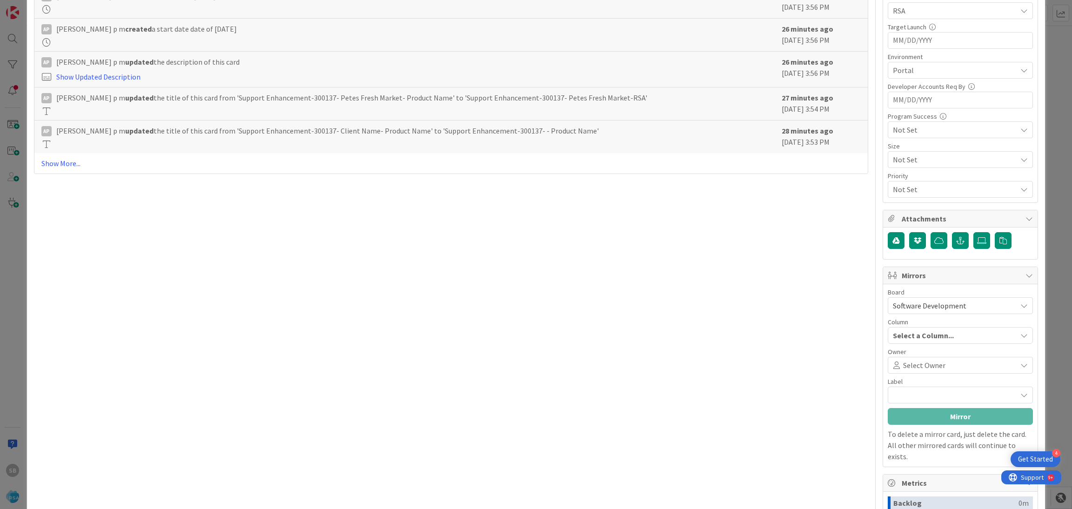
click at [897, 373] on div "Select Owner" at bounding box center [960, 365] width 145 height 17
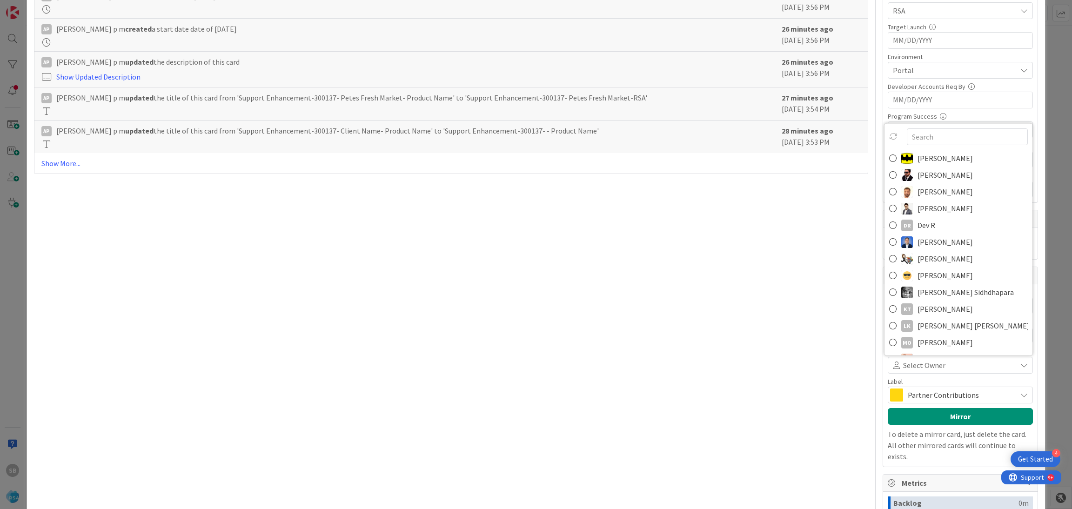
click at [906, 195] on link "[PERSON_NAME]" at bounding box center [958, 191] width 148 height 17
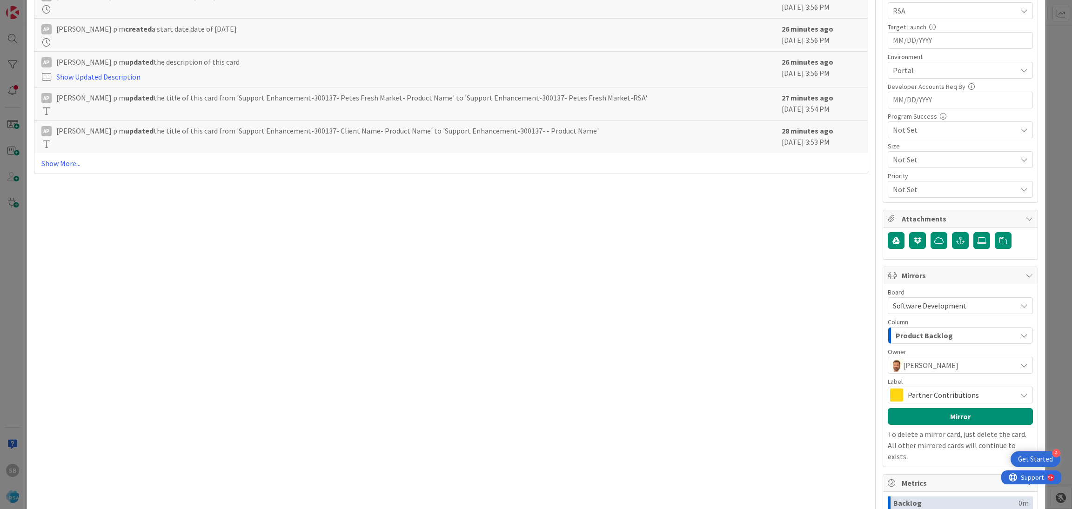
click at [922, 401] on span "Partner Contributions" at bounding box center [960, 394] width 104 height 13
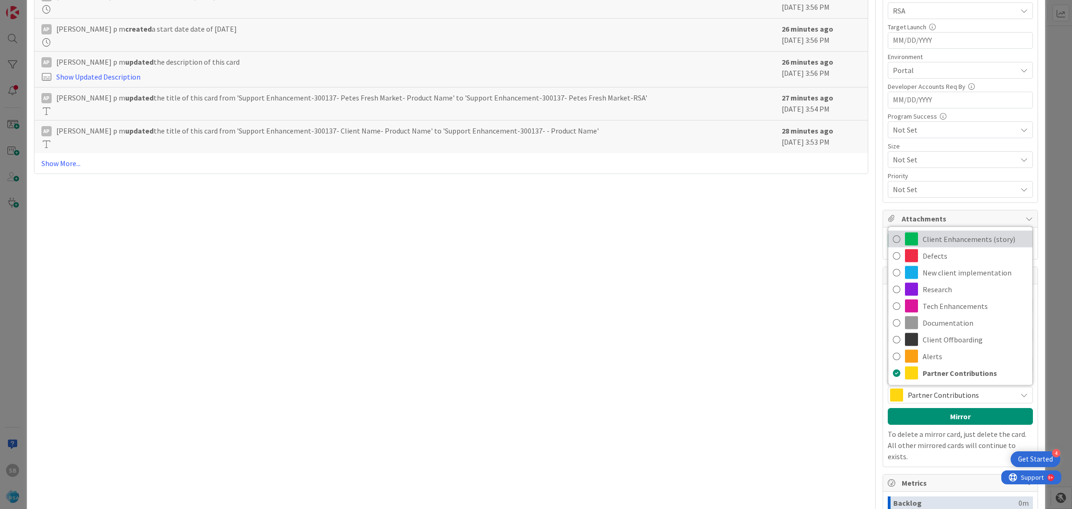
click at [950, 235] on span "Client Enhancements (story)" at bounding box center [974, 239] width 105 height 14
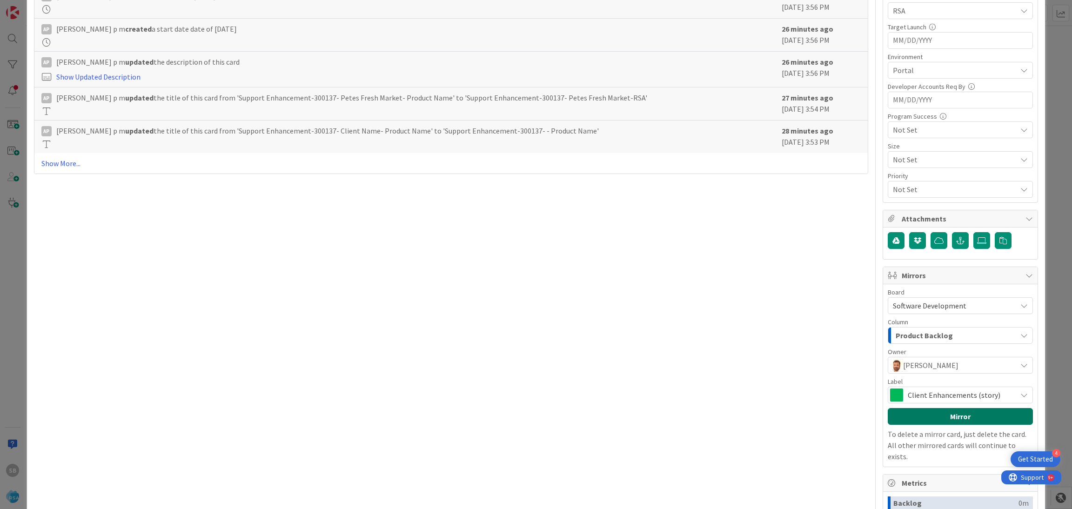
click at [931, 422] on button "Mirror" at bounding box center [960, 416] width 145 height 17
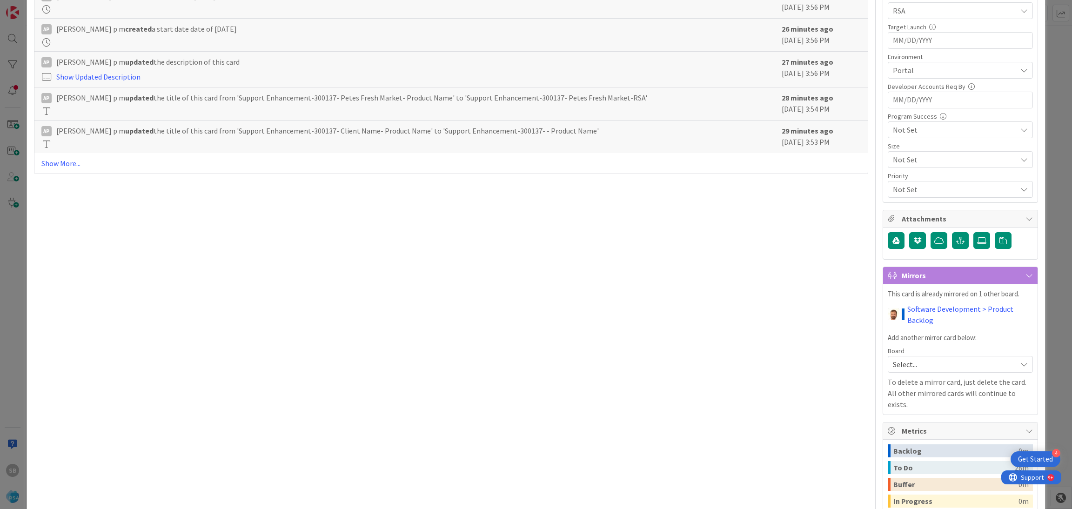
scroll to position [0, 0]
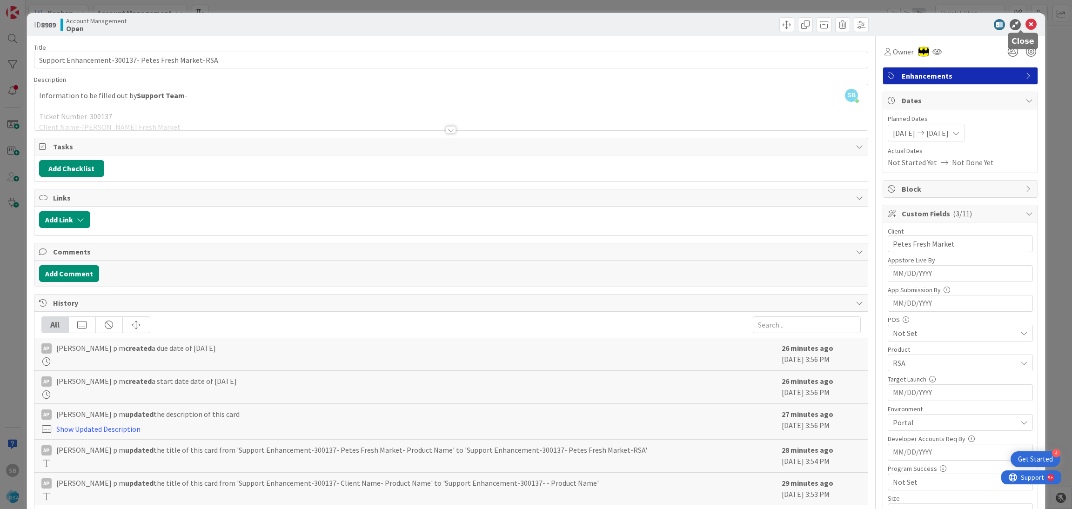
click at [1025, 27] on icon at bounding box center [1030, 24] width 11 height 11
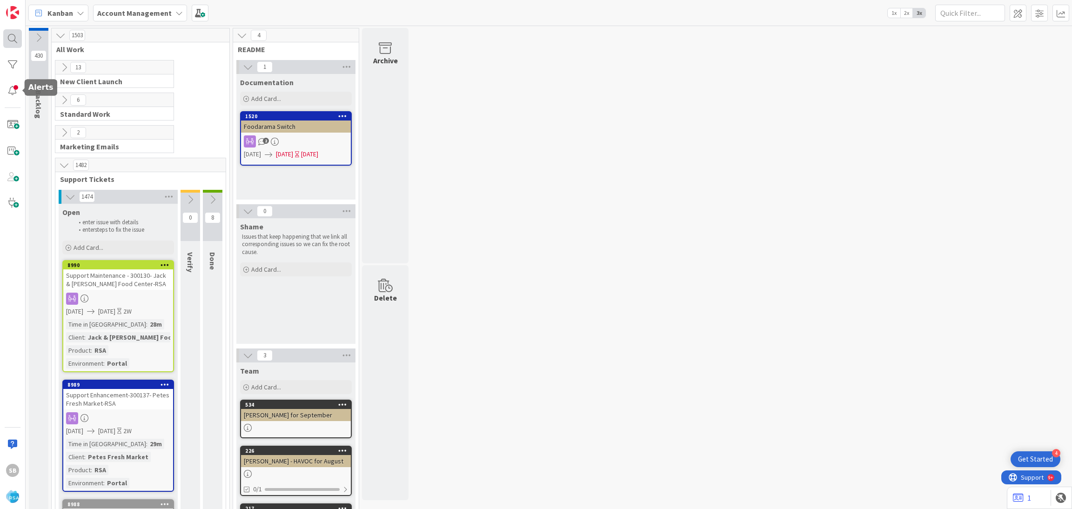
click at [9, 47] on div at bounding box center [12, 38] width 19 height 19
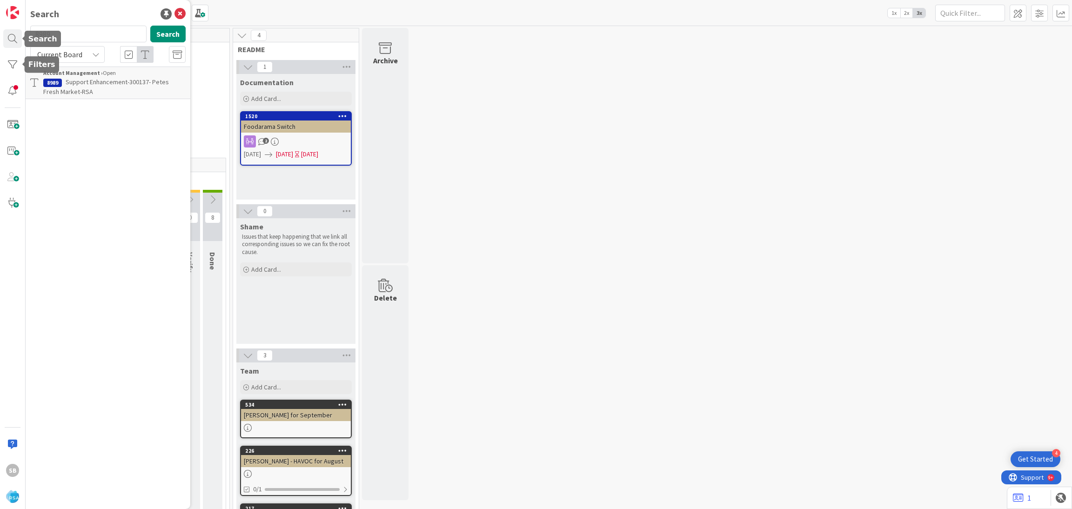
click at [12, 37] on div at bounding box center [12, 38] width 19 height 19
click at [121, 38] on input "8989" at bounding box center [88, 34] width 116 height 17
type input "8987"
click at [85, 84] on span "Support Maintenance -300126- [PERSON_NAME] Pic N Sav-RSA" at bounding box center [96, 87] width 107 height 18
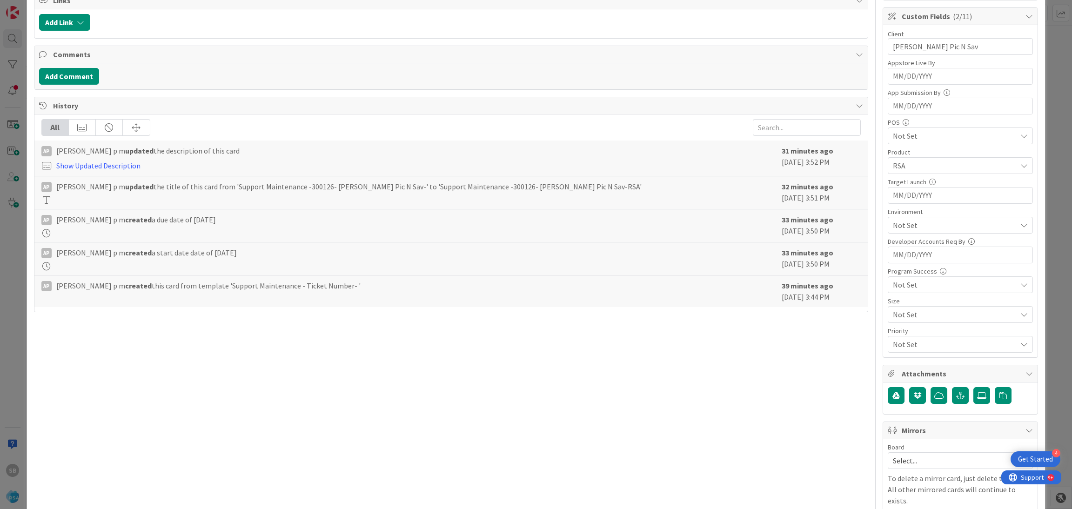
scroll to position [394, 0]
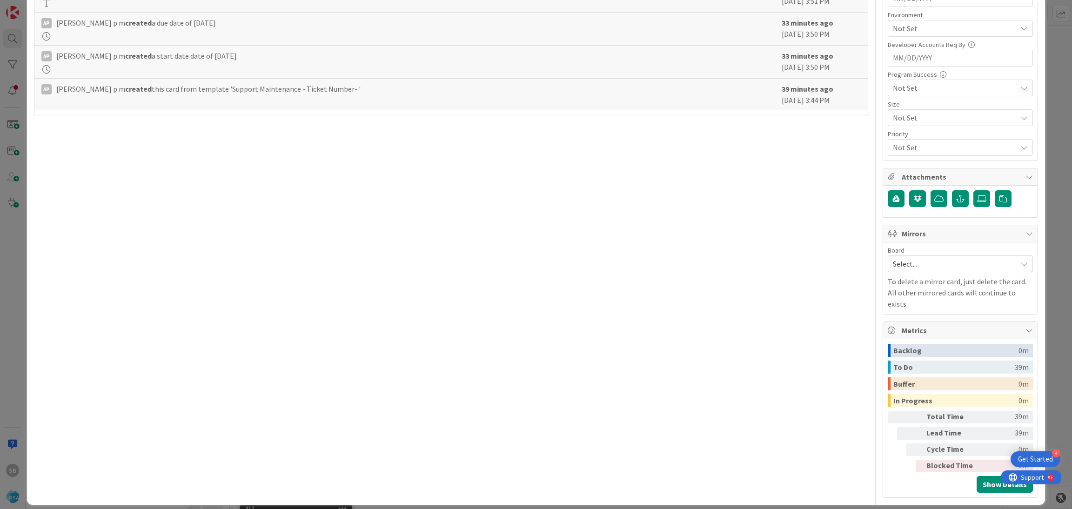
click at [916, 263] on span "Select..." at bounding box center [952, 263] width 119 height 13
click at [912, 319] on span "Software Development" at bounding box center [966, 324] width 123 height 14
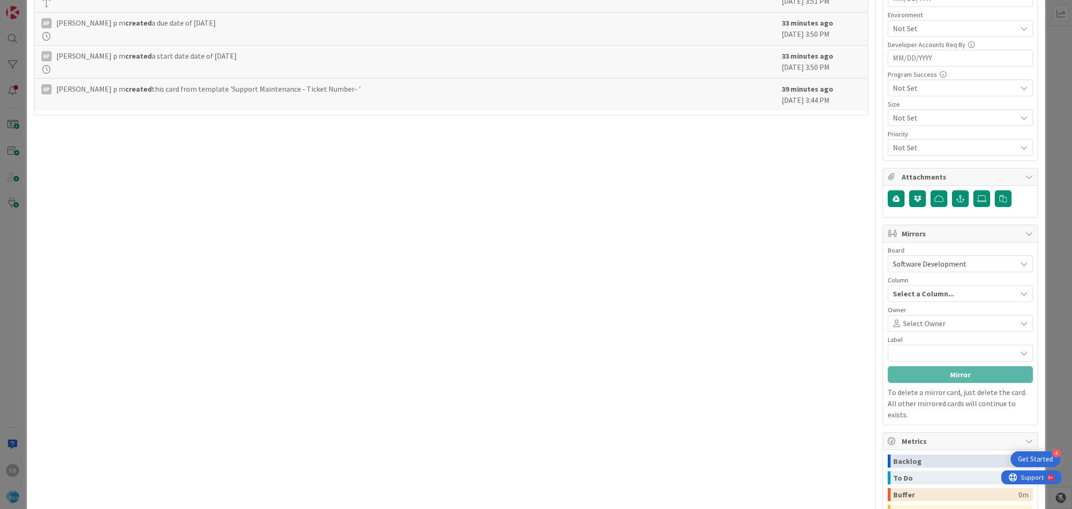
click at [912, 319] on span "Select Owner" at bounding box center [924, 323] width 42 height 11
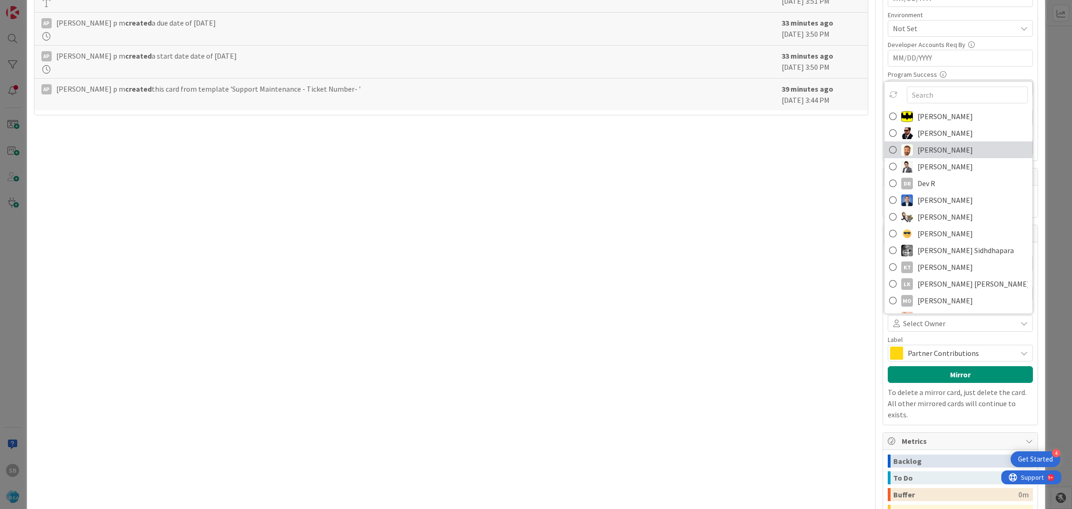
click at [919, 156] on span "[PERSON_NAME]" at bounding box center [944, 150] width 55 height 14
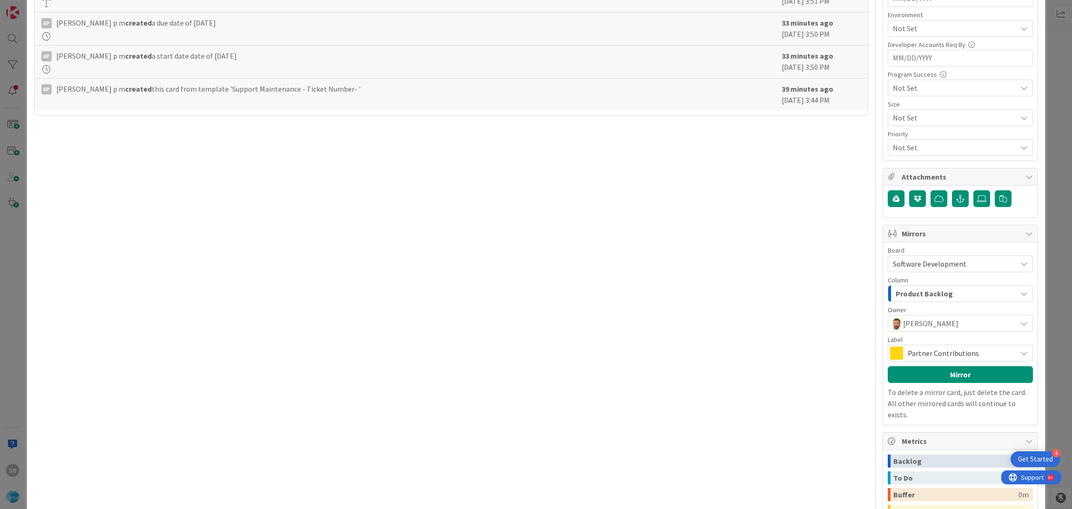
click at [908, 355] on span "Partner Contributions" at bounding box center [960, 353] width 104 height 13
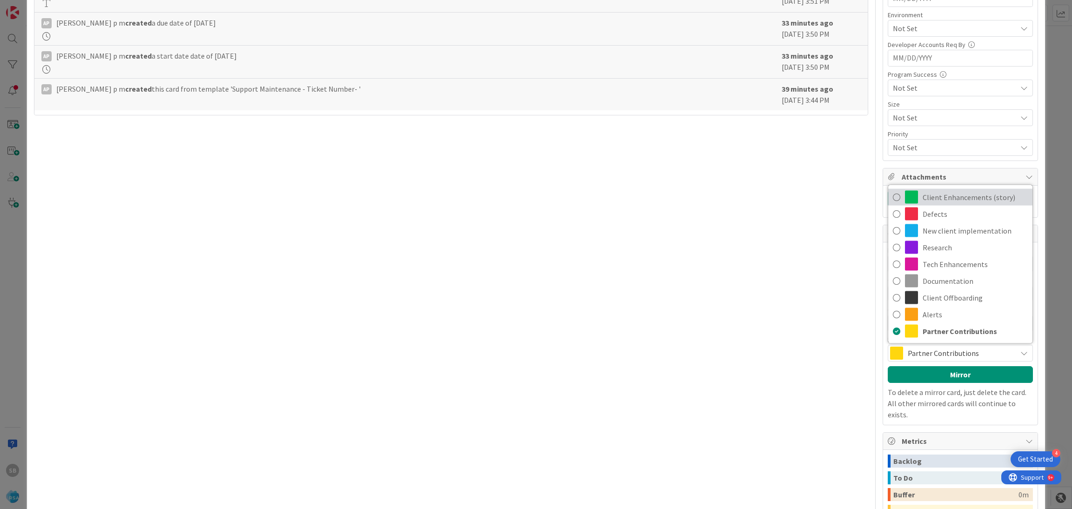
click at [967, 194] on span "Client Enhancements (story)" at bounding box center [974, 197] width 105 height 14
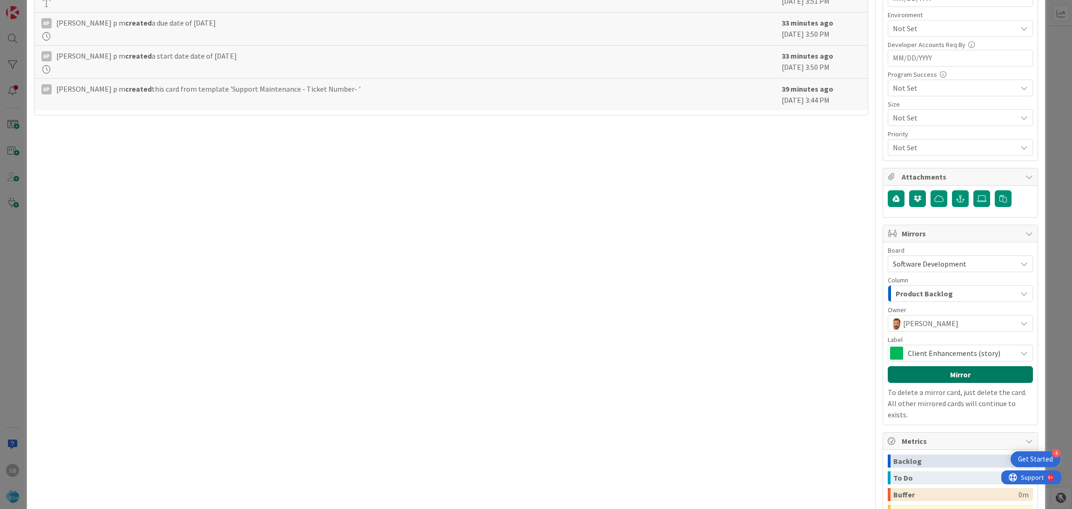
click at [937, 376] on button "Mirror" at bounding box center [960, 374] width 145 height 17
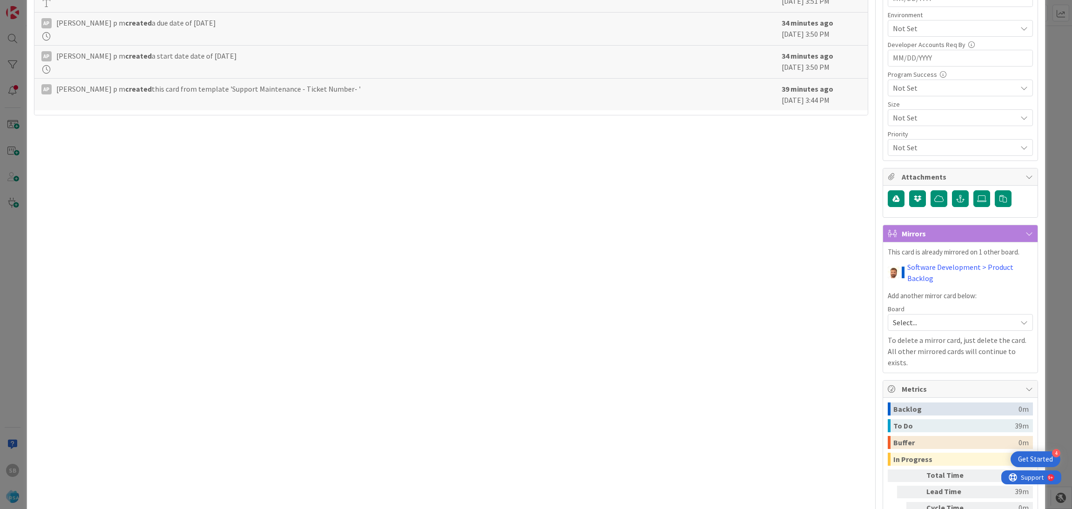
scroll to position [0, 0]
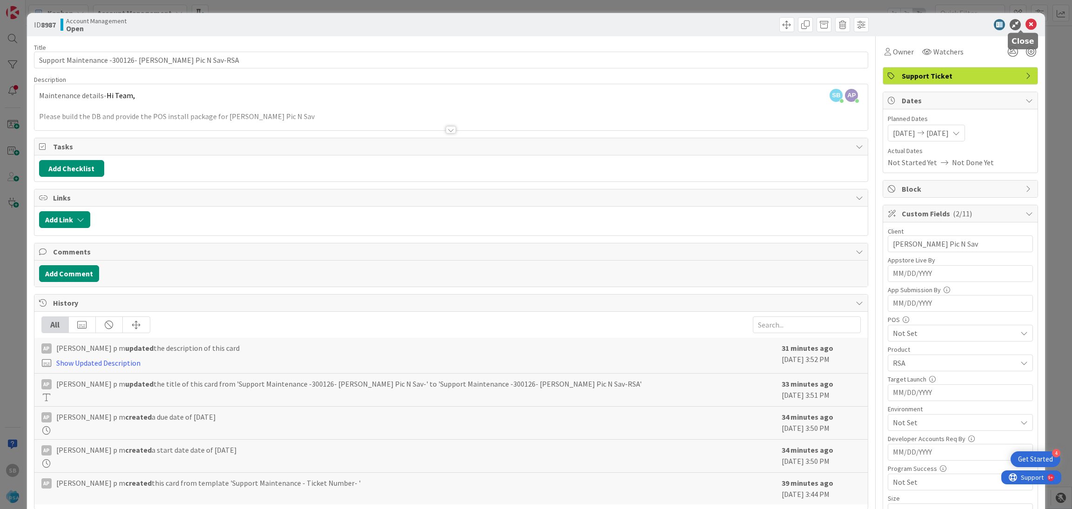
click at [1025, 27] on icon at bounding box center [1030, 24] width 11 height 11
